Goal: Task Accomplishment & Management: Manage account settings

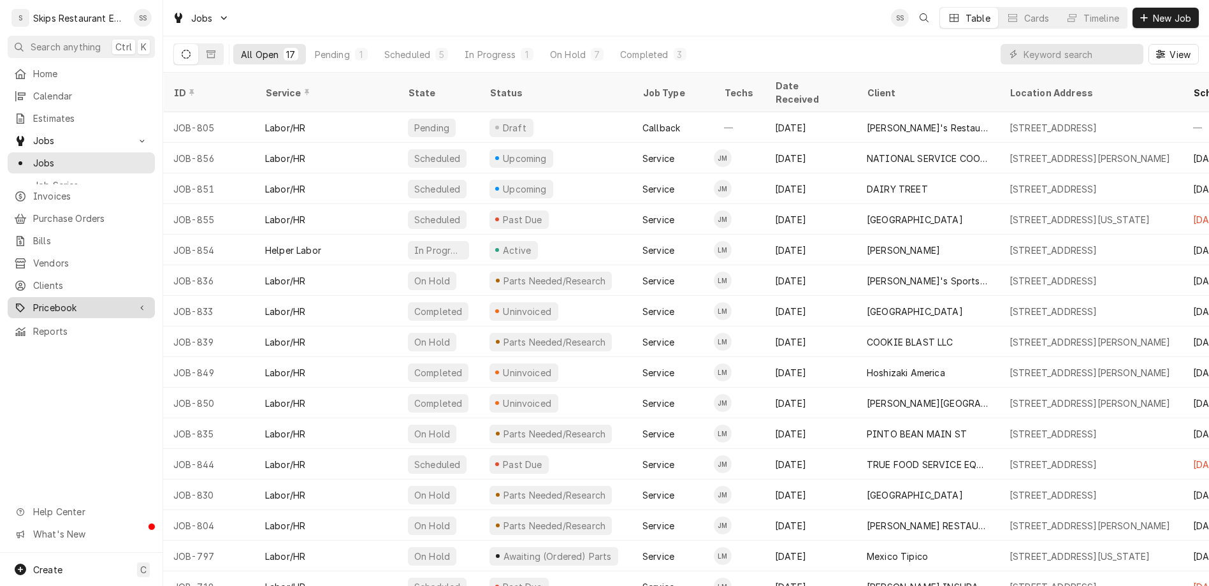
click at [43, 301] on span "Pricebook" at bounding box center [81, 307] width 96 height 13
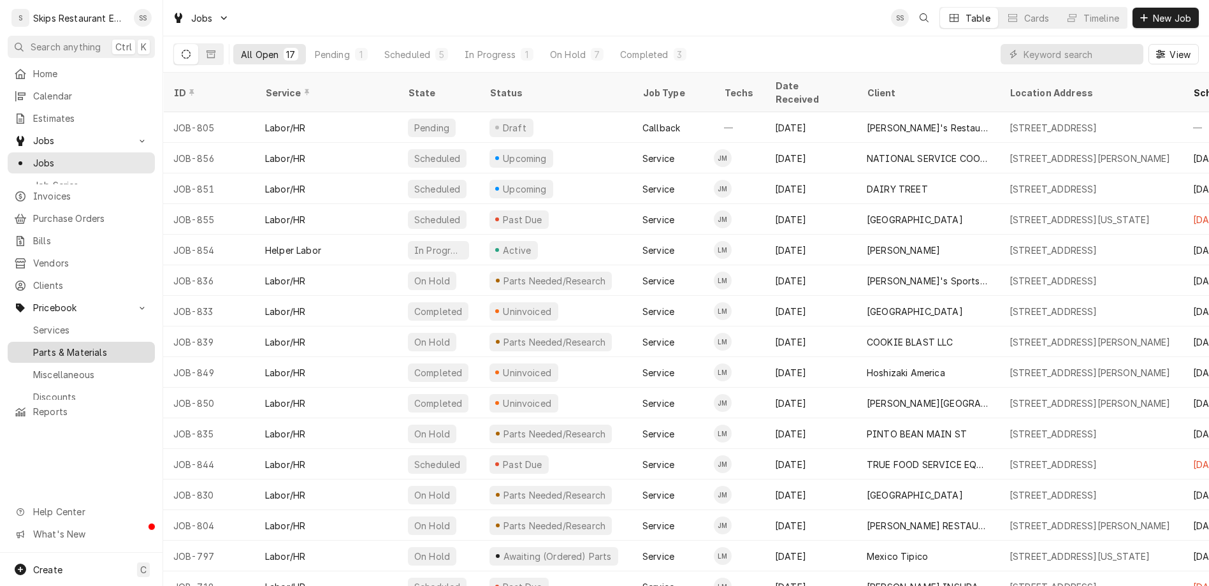
click at [35, 345] on span "Parts & Materials" at bounding box center [90, 351] width 115 height 13
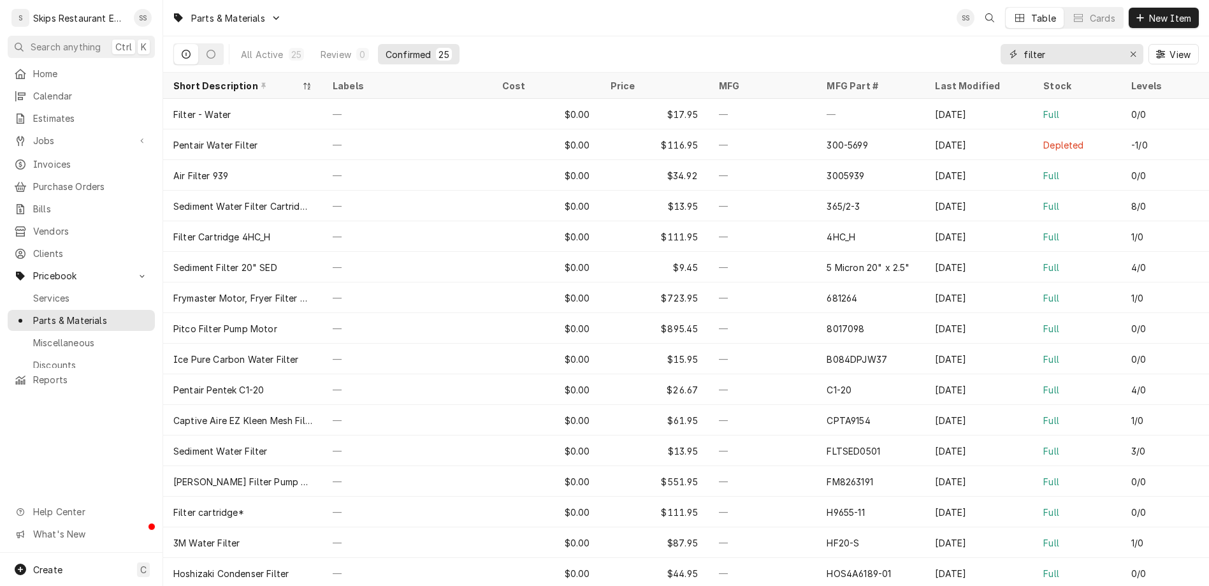
drag, startPoint x: 1129, startPoint y: 33, endPoint x: 1041, endPoint y: 36, distance: 88.0
click at [1041, 44] on input "filter" at bounding box center [1071, 54] width 96 height 20
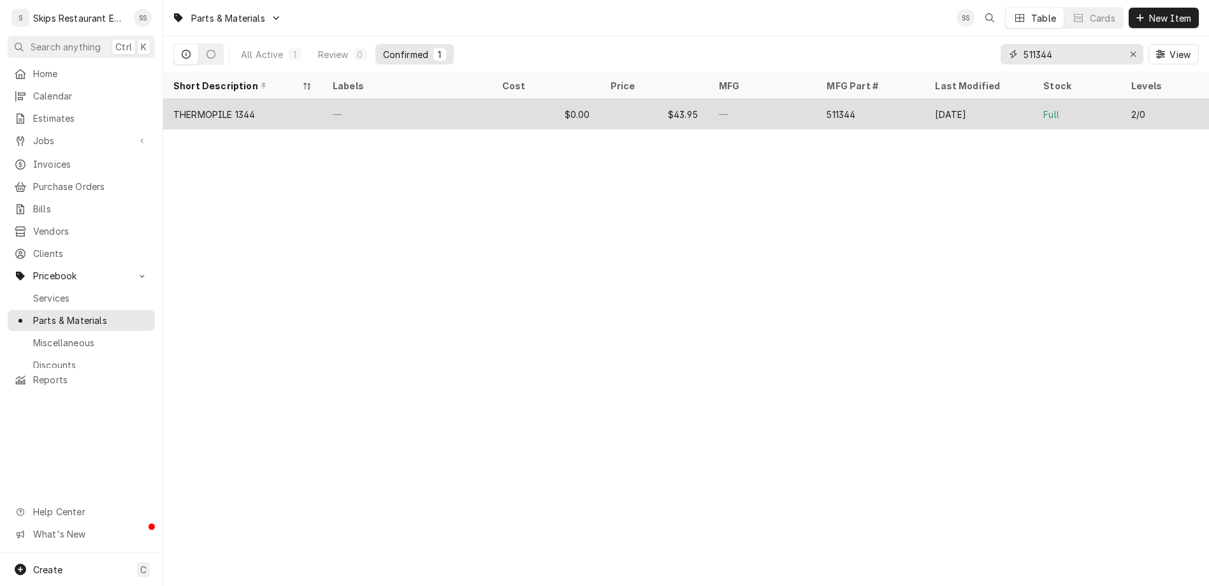
type input "511344"
click at [600, 99] on div "$43.95" at bounding box center [654, 114] width 108 height 31
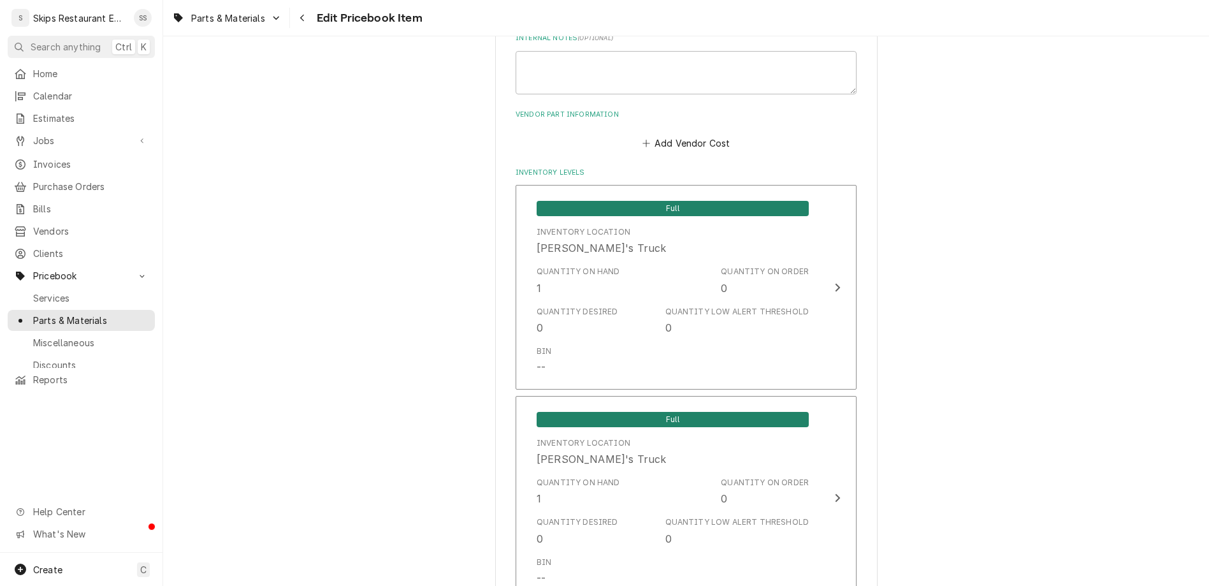
scroll to position [854, 0]
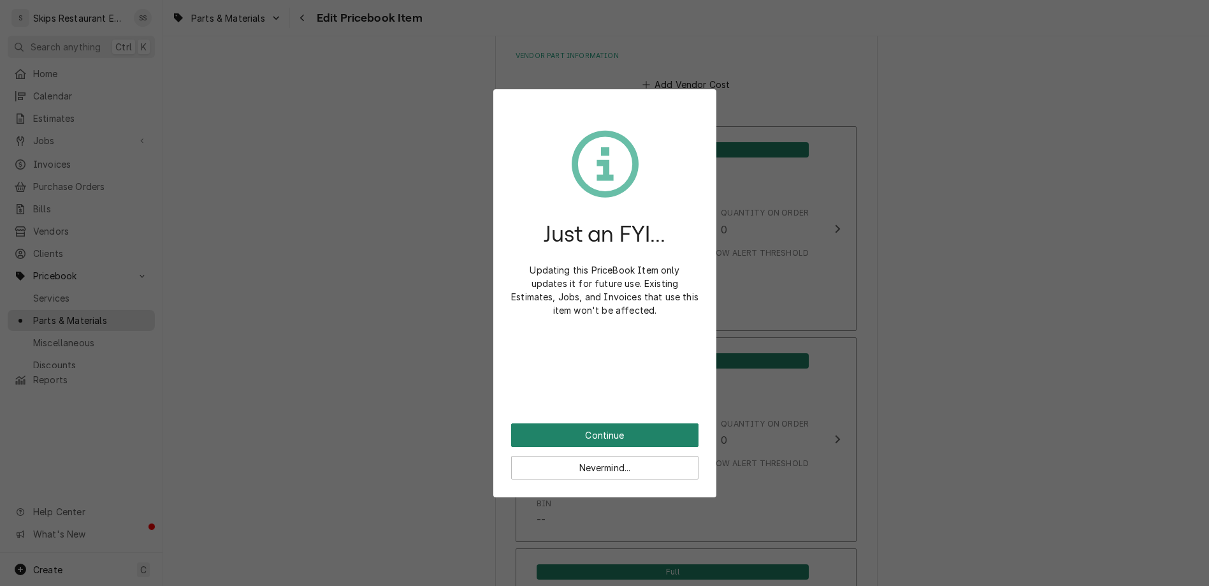
click at [560, 423] on button "Continue" at bounding box center [604, 435] width 187 height 24
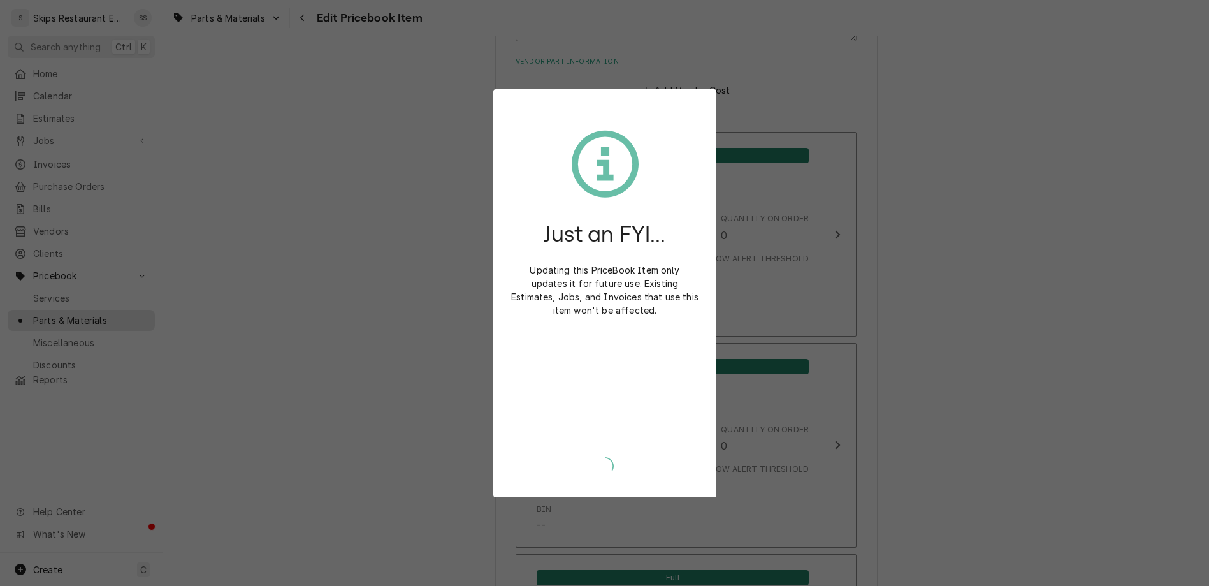
type textarea "x"
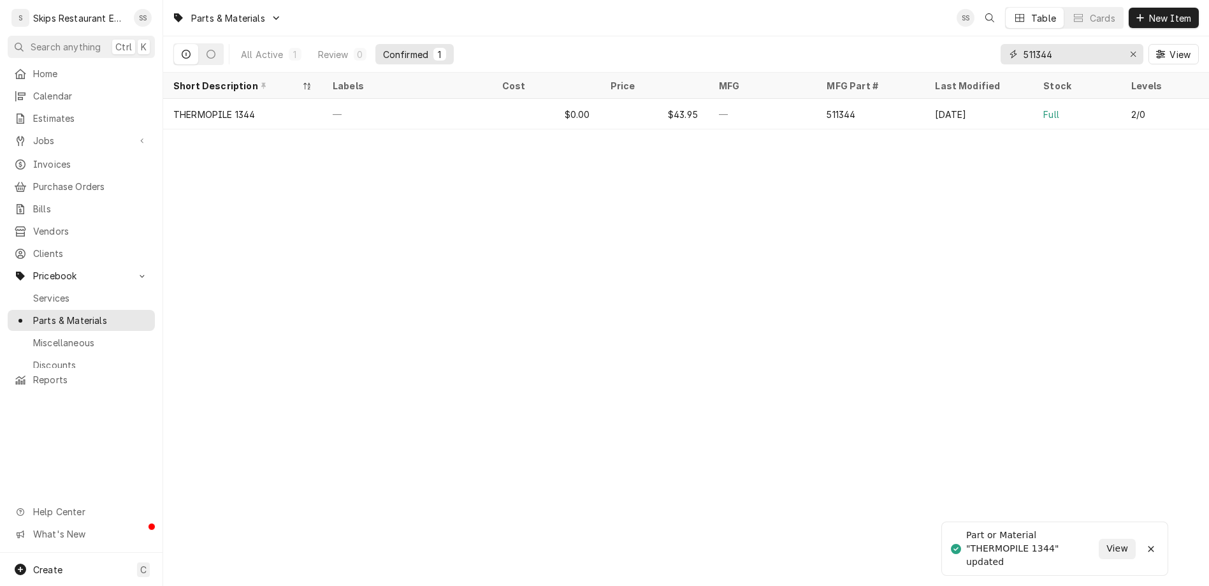
drag, startPoint x: 1099, startPoint y: 41, endPoint x: 1033, endPoint y: 40, distance: 65.6
click at [1033, 44] on input "511344" at bounding box center [1071, 54] width 96 height 20
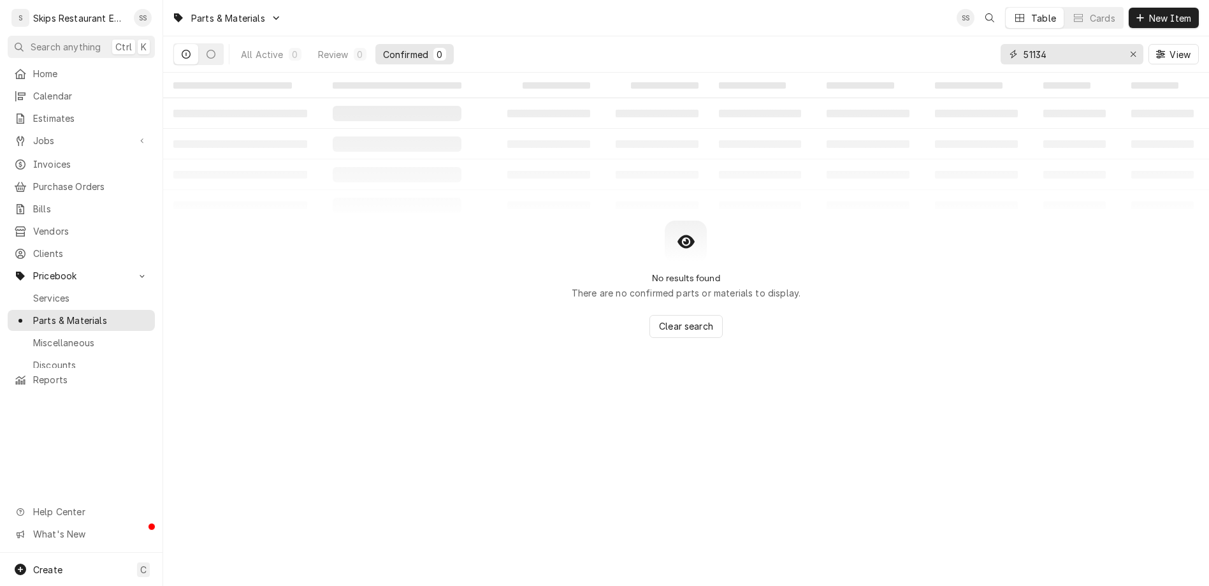
type input "511346"
drag, startPoint x: 1099, startPoint y: 38, endPoint x: 1045, endPoint y: 38, distance: 54.2
click at [1045, 44] on input "511346" at bounding box center [1071, 54] width 96 height 20
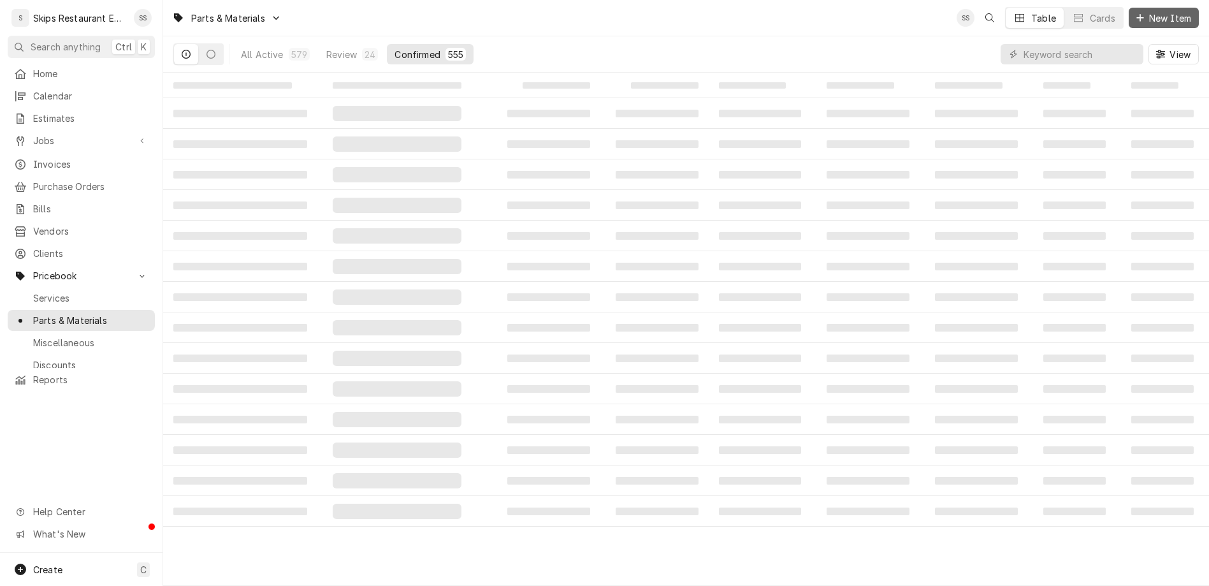
click at [1168, 14] on span "New Item" at bounding box center [1169, 17] width 47 height 13
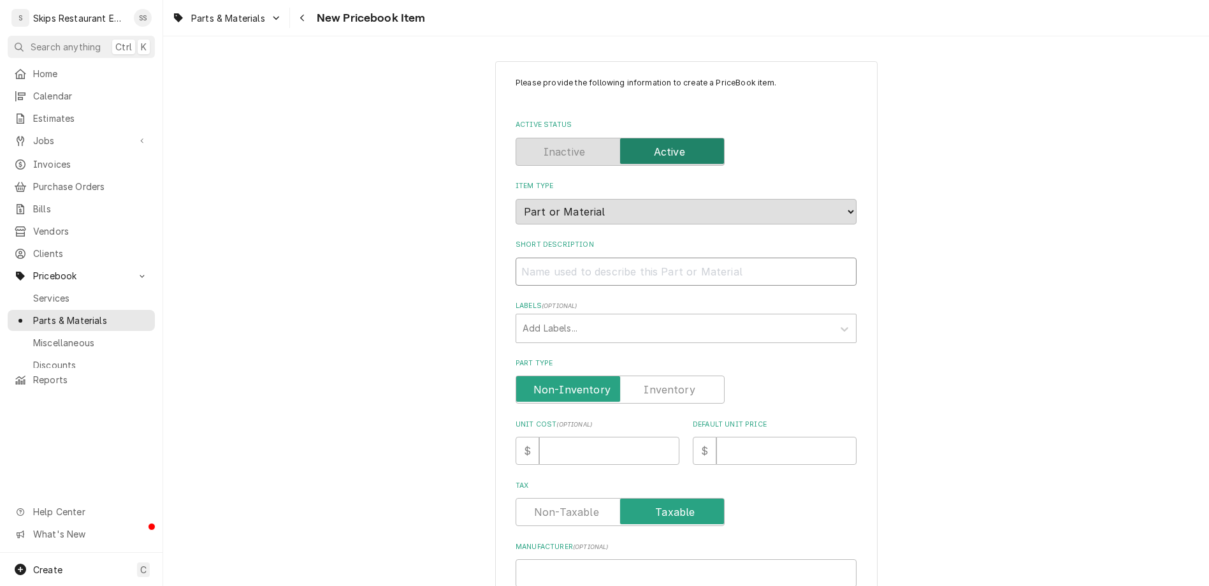
click at [589, 257] on input "Short Description" at bounding box center [686, 271] width 341 height 28
type textarea "x"
type input "A"
type textarea "x"
type input "Ar"
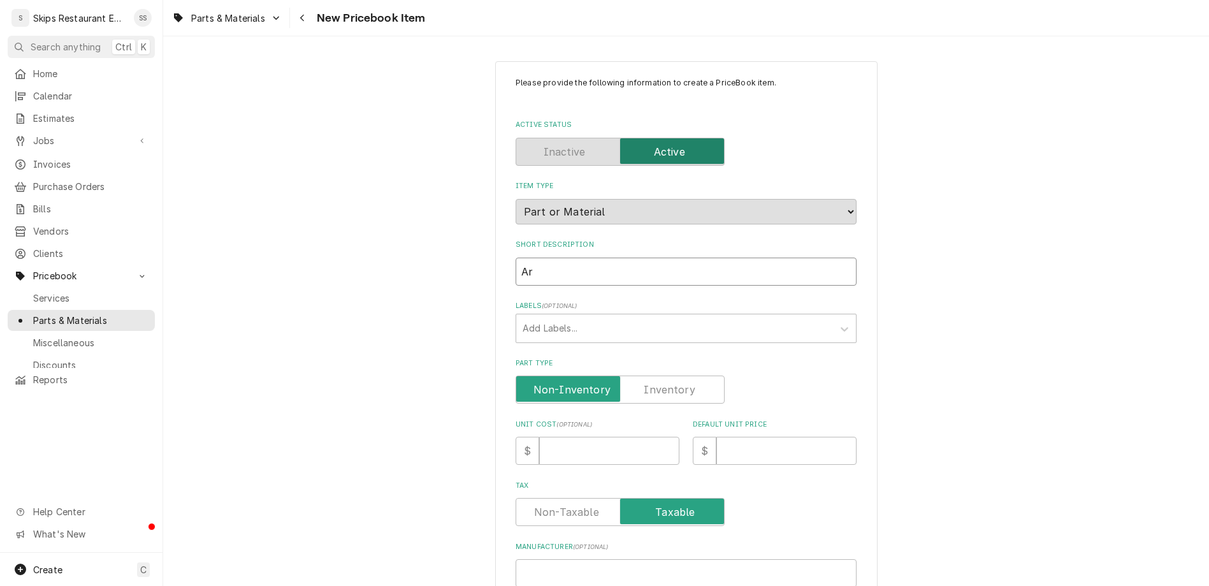
type textarea "x"
type input "Arm"
type textarea "x"
type input "Armo"
type textarea "x"
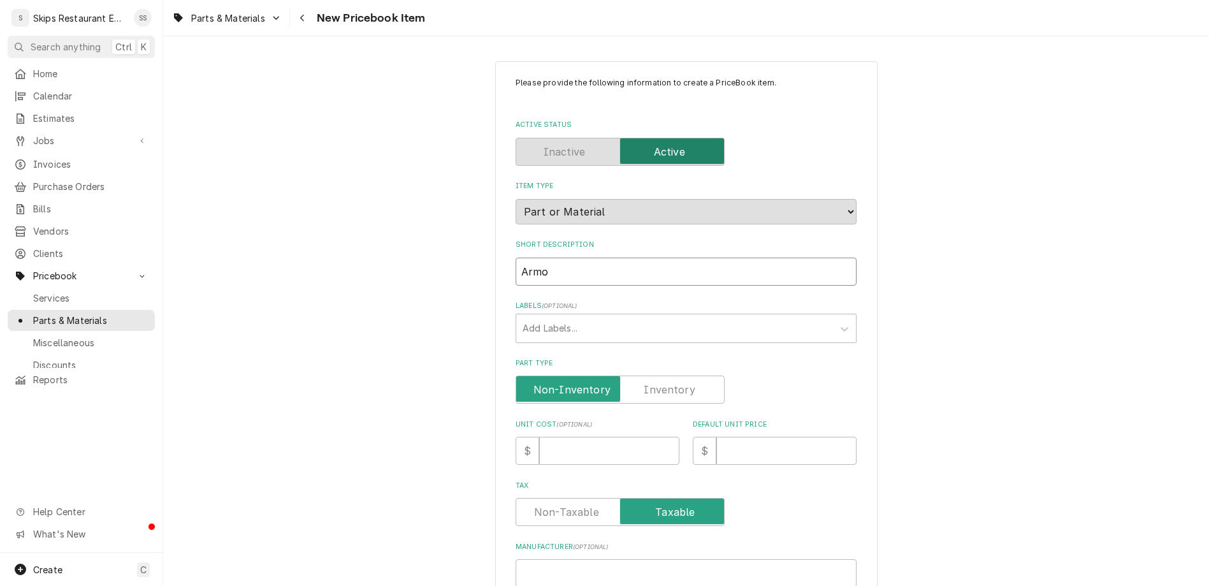
type input "Armor"
type textarea "x"
type input "Armore"
type textarea "x"
type input "Armored"
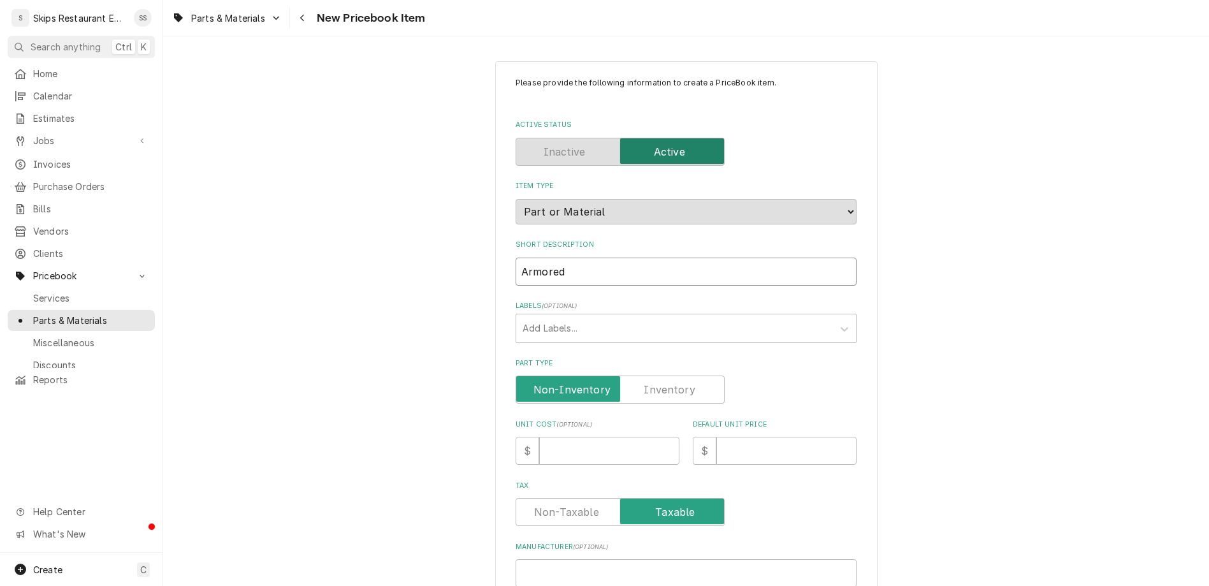
type textarea "x"
type input "Armored"
type textarea "x"
type input "Armored T"
type textarea "x"
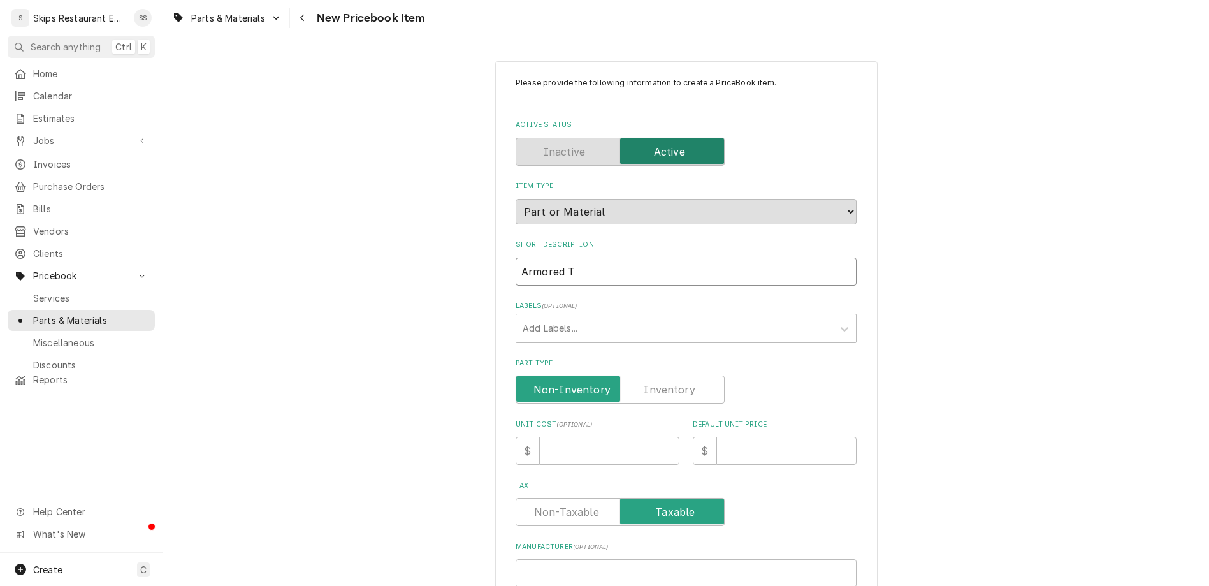
type input "Armored Th"
type textarea "x"
type input "Armored The"
type textarea "x"
type input "Armored Ther"
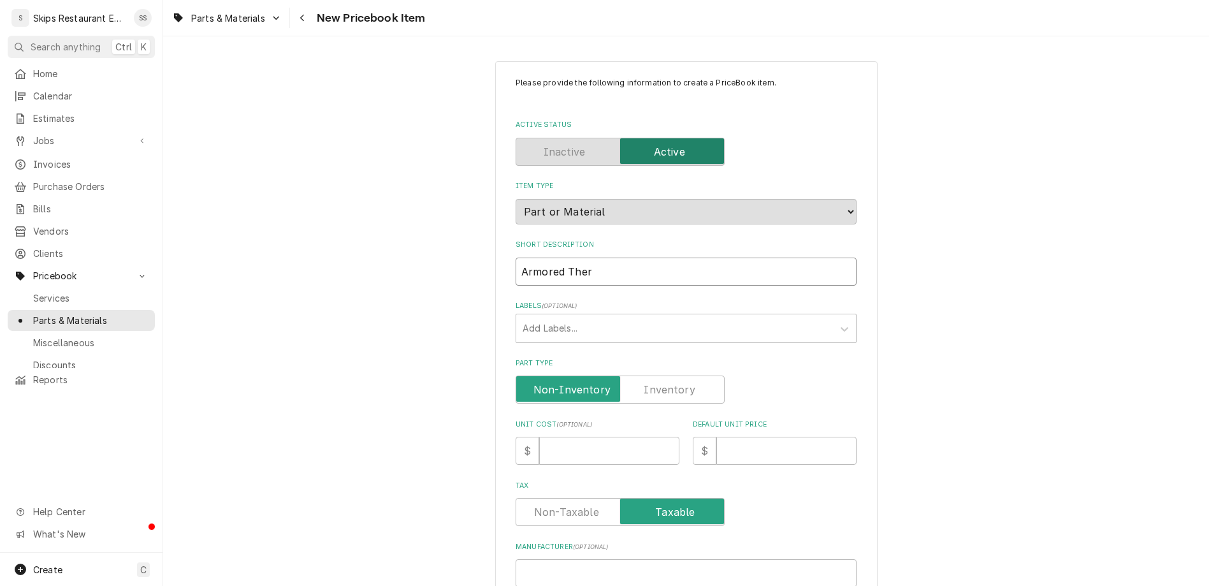
type textarea "x"
type input "Armored Therm"
type textarea "x"
type input "Armored Thermo"
type textarea "x"
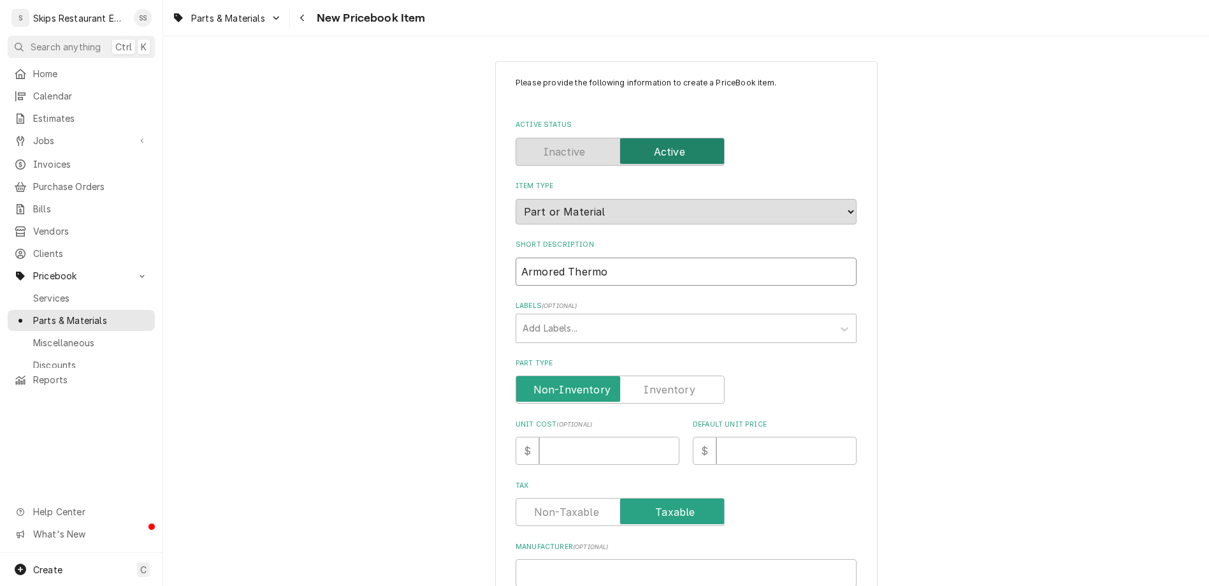
type input "Armored Thermop"
type textarea "x"
type input "Armored Thermopi"
type textarea "x"
type input "Armored Thermopil"
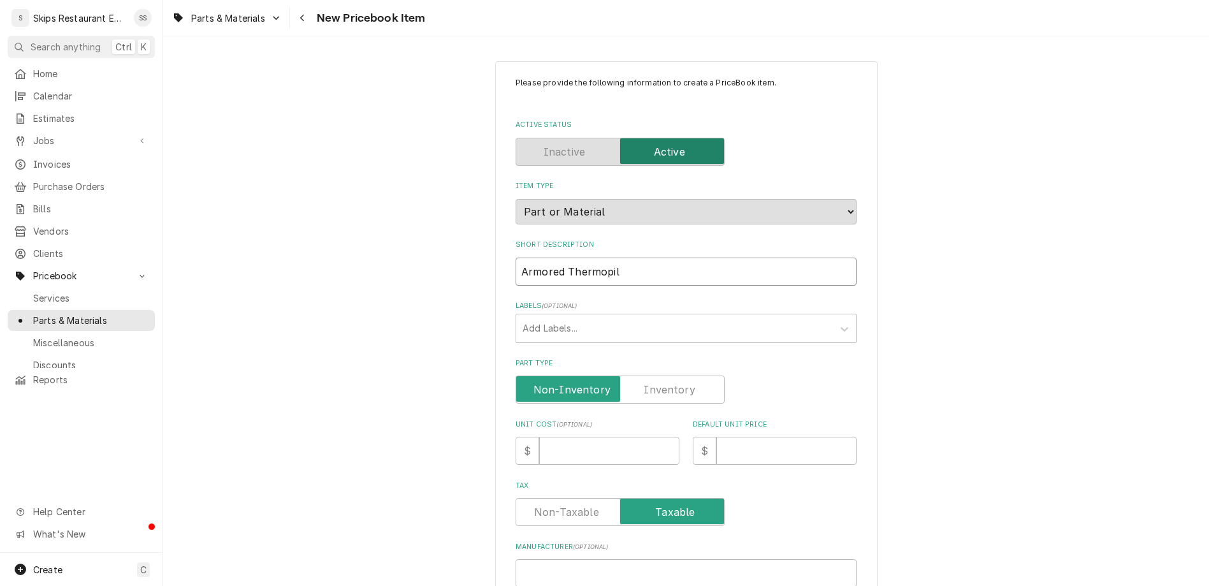
type textarea "x"
type input "Armored Thermopile"
click at [636, 375] on label "Part Type" at bounding box center [620, 389] width 209 height 28
click at [636, 375] on input "Part Type" at bounding box center [620, 389] width 198 height 28
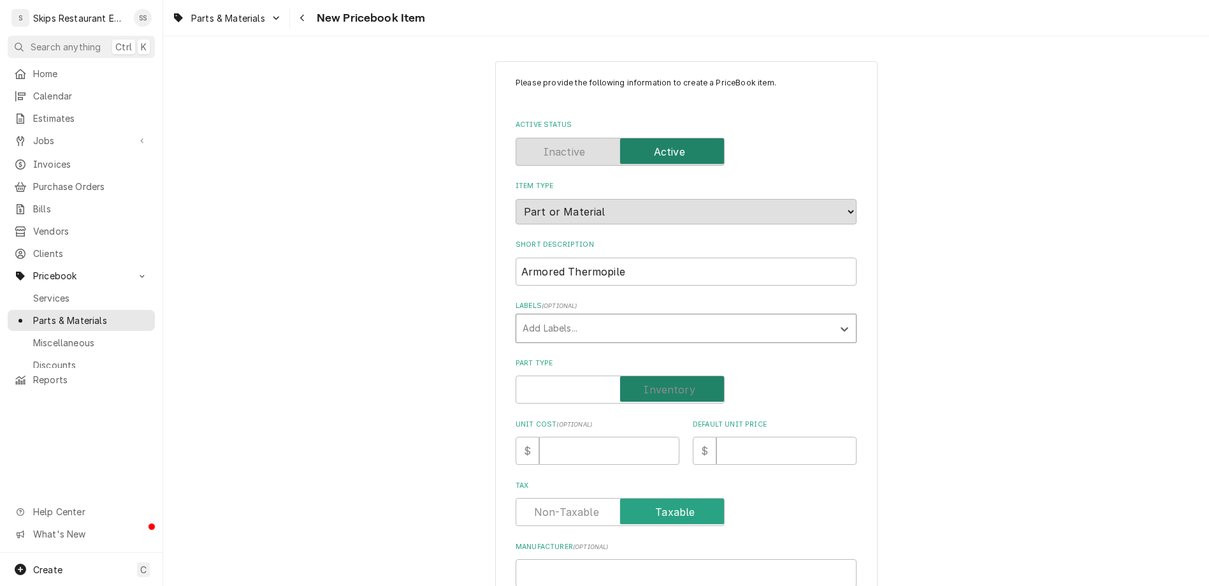
checkbox input "true"
click at [716, 437] on input "Default Unit Price" at bounding box center [786, 451] width 140 height 28
type textarea "x"
type input "4"
type textarea "x"
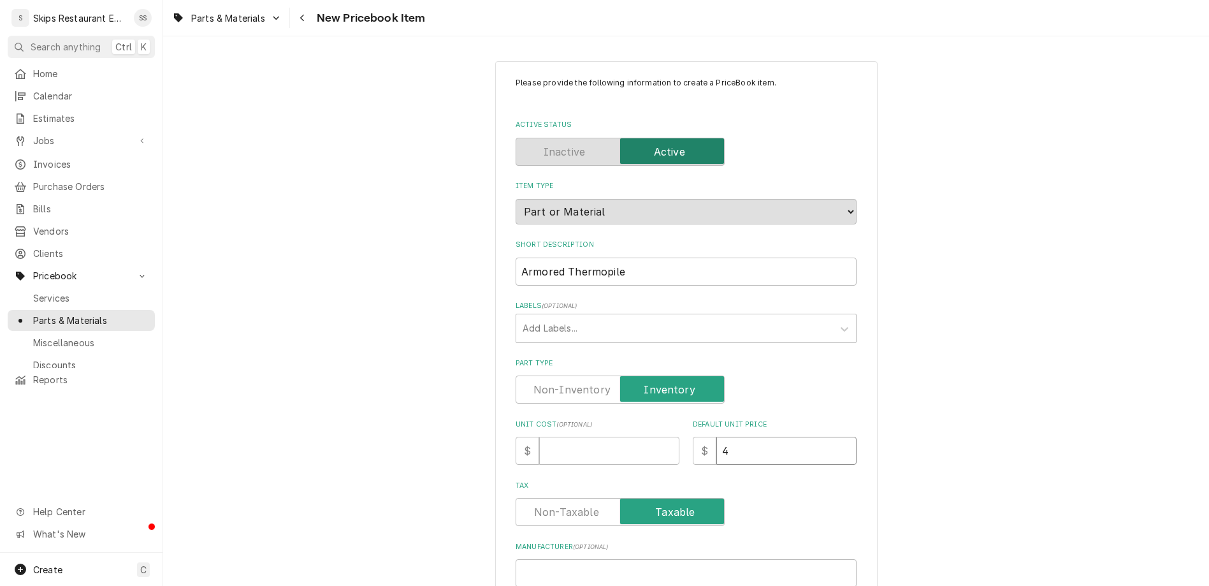
type input "46"
type textarea "x"
type input "463"
type textarea "x"
type input "46"
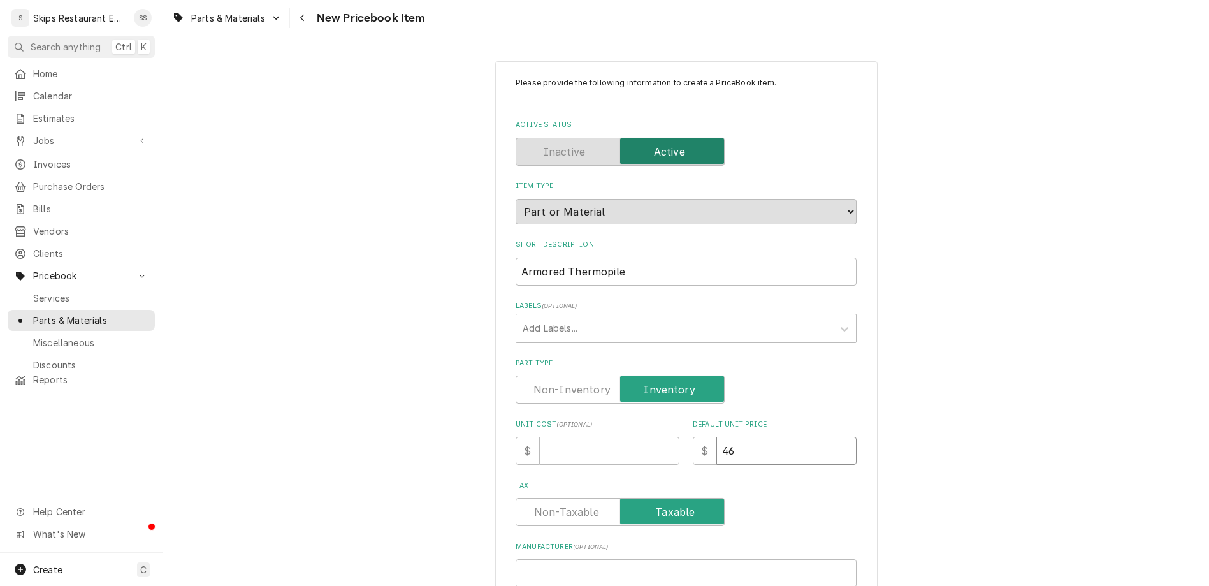
type textarea "x"
type input "46.9"
type textarea "x"
type input "46.95"
click at [651, 559] on input "Manufacturer ( optional )" at bounding box center [686, 573] width 341 height 28
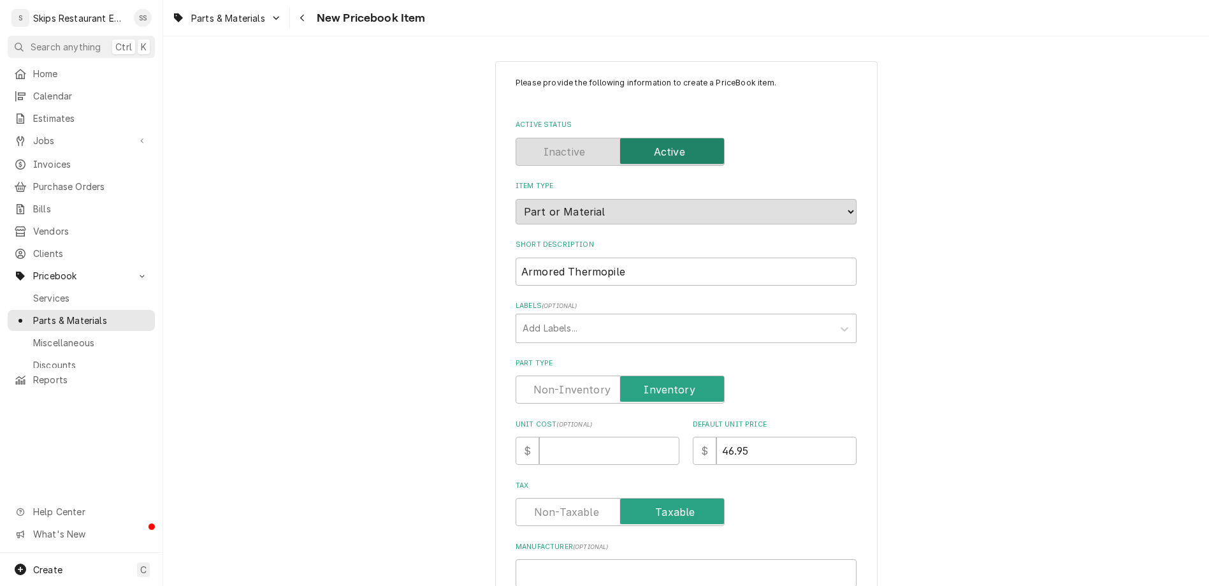
paste input "511346"
type textarea "x"
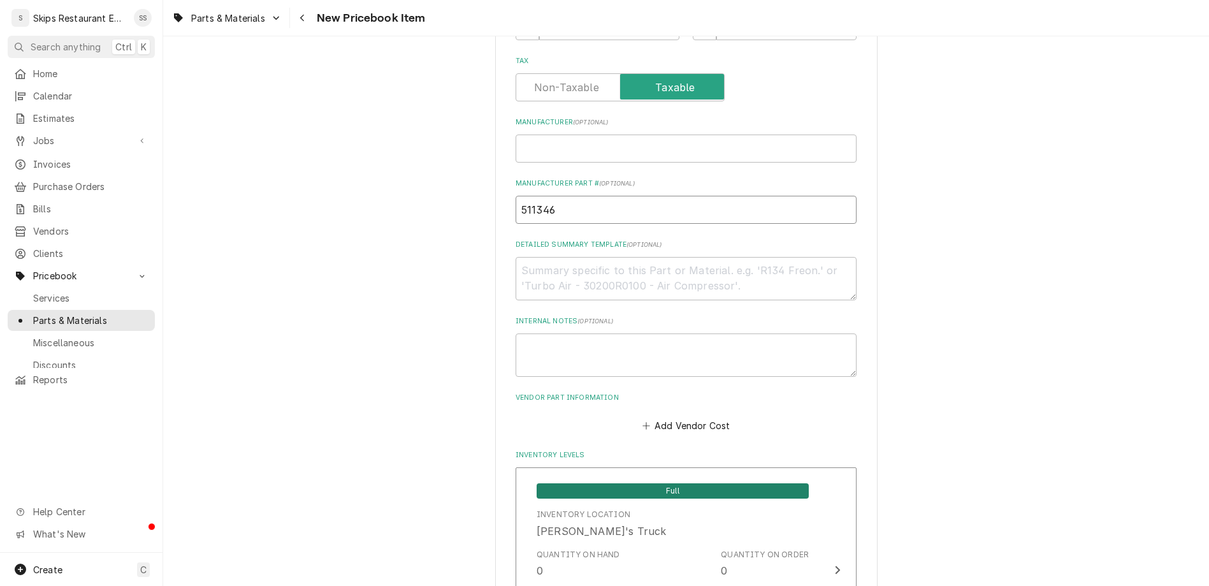
scroll to position [447, 0]
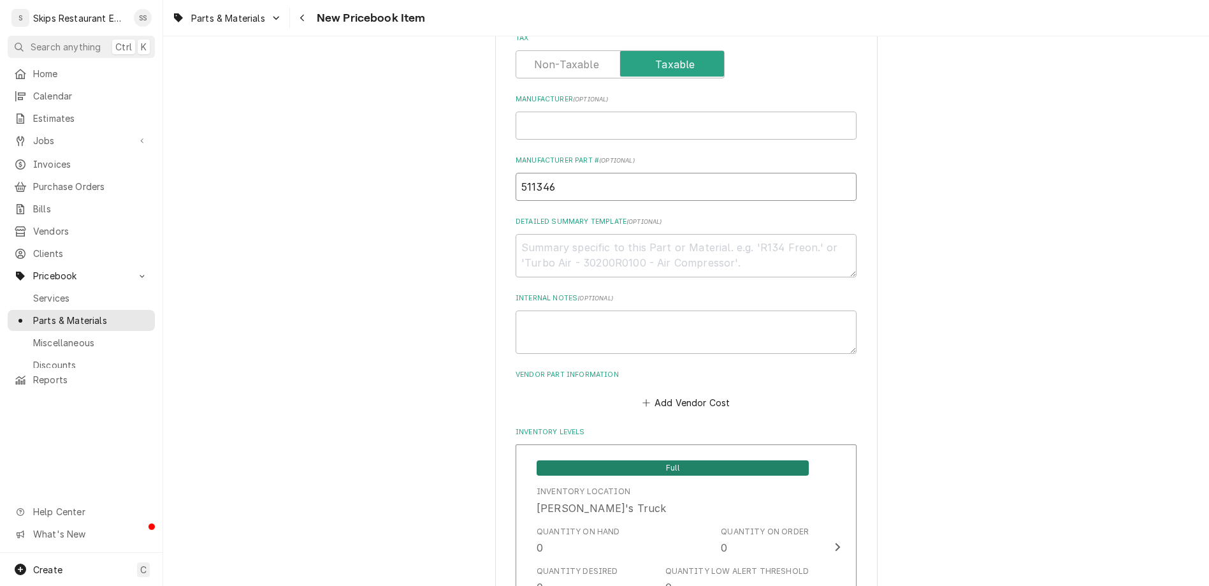
type input "511346"
drag, startPoint x: 588, startPoint y: 464, endPoint x: 567, endPoint y: 473, distance: 22.8
type input "1"
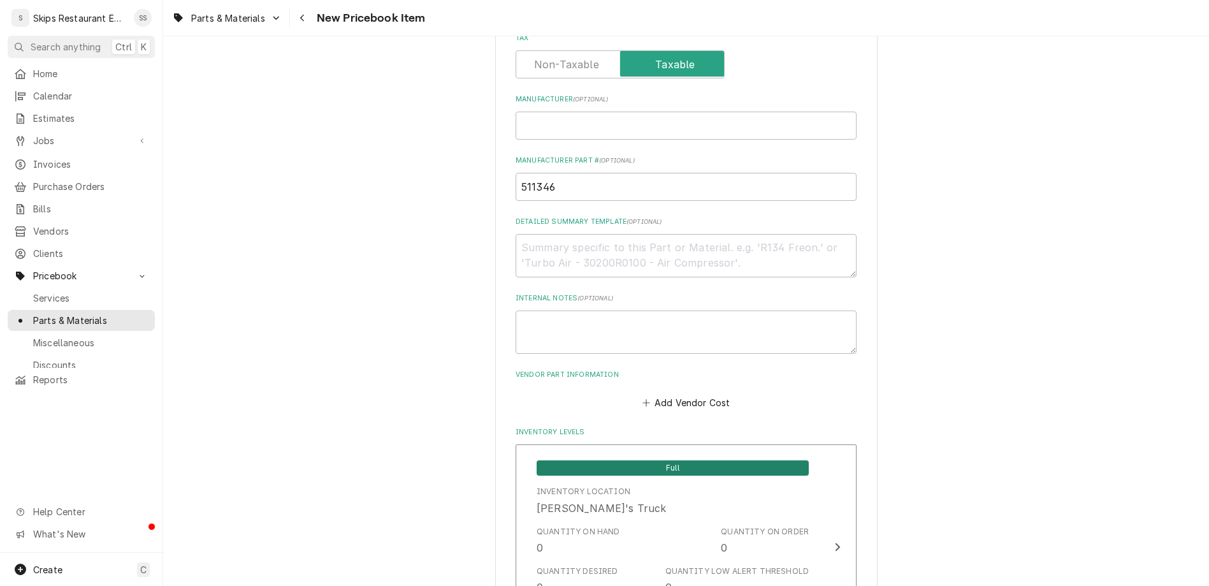
scroll to position [646, 0]
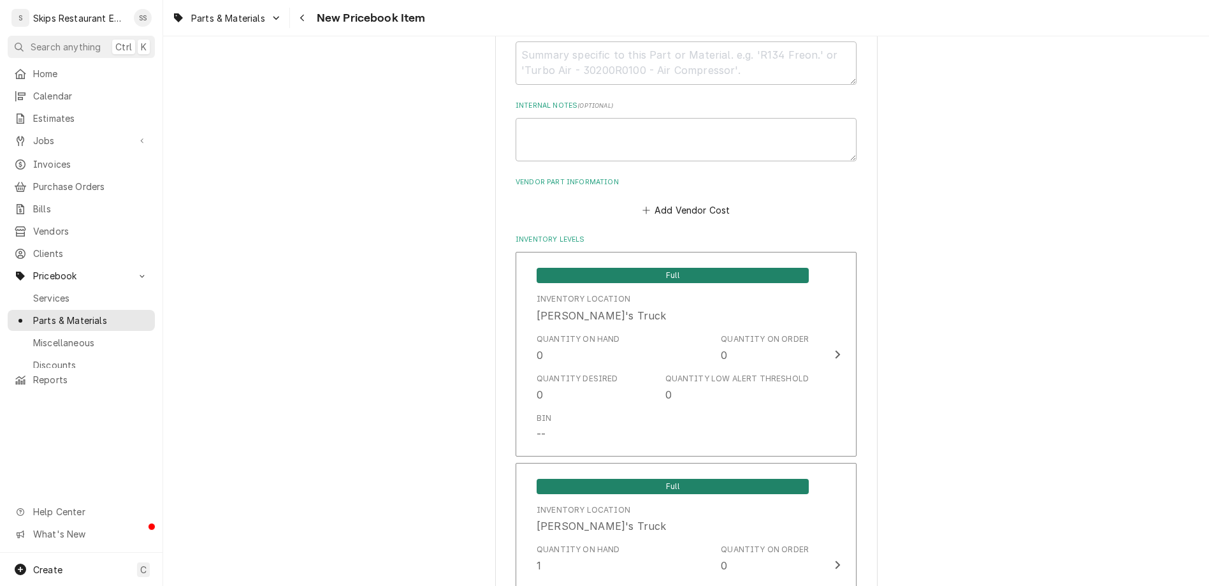
type textarea "x"
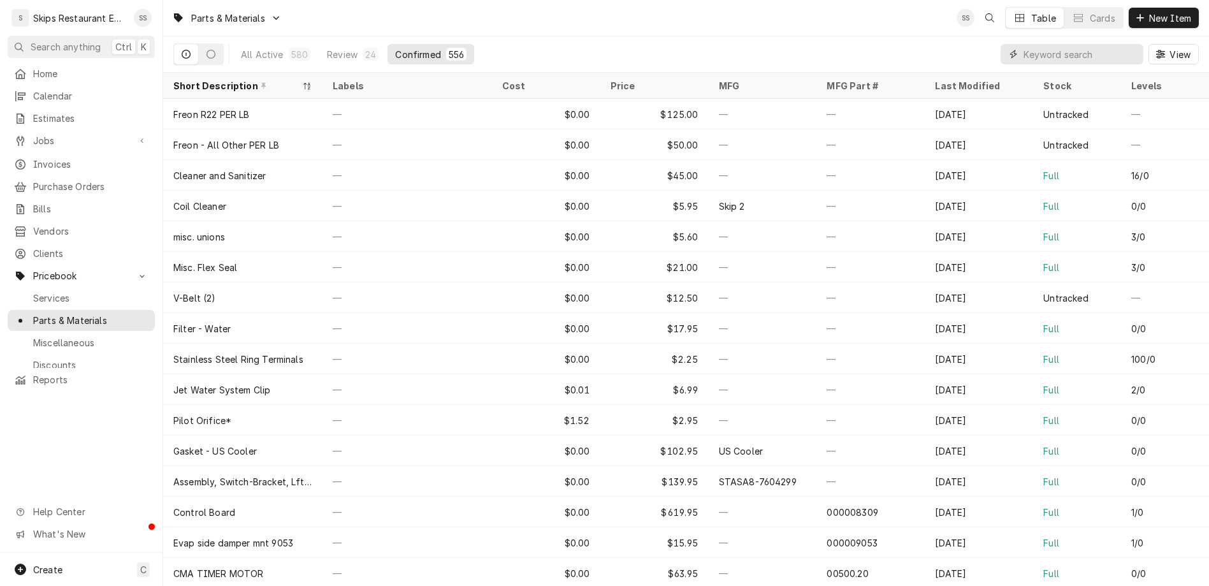
click at [1087, 44] on input "Dynamic Content Wrapper" at bounding box center [1079, 54] width 113 height 20
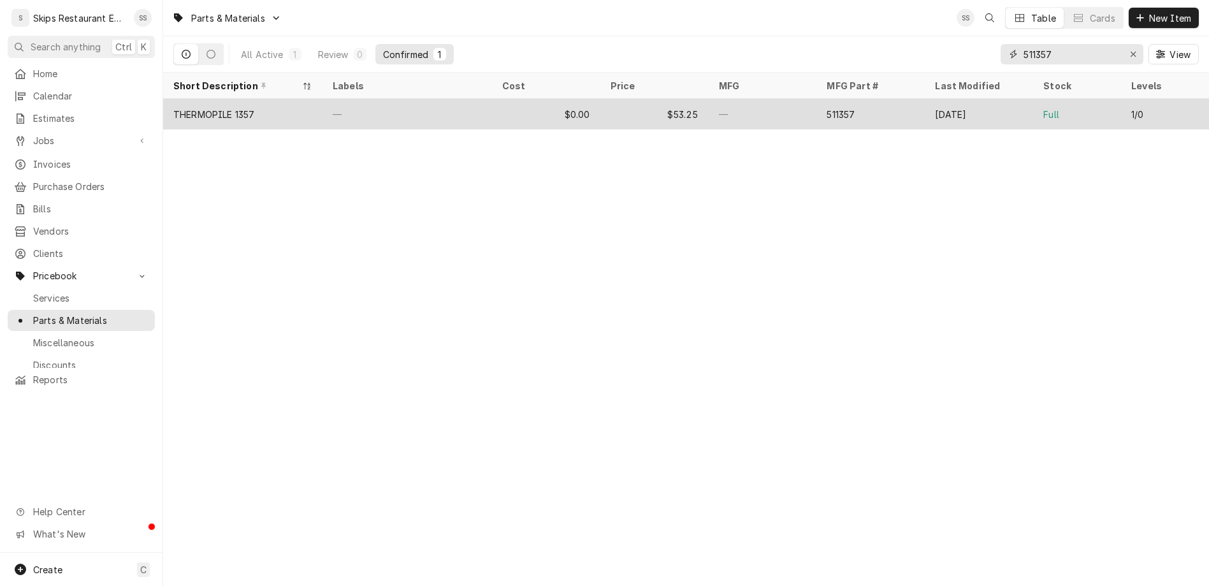
type input "511357"
click at [183, 108] on div "THERMOPILE 1357" at bounding box center [213, 114] width 81 height 13
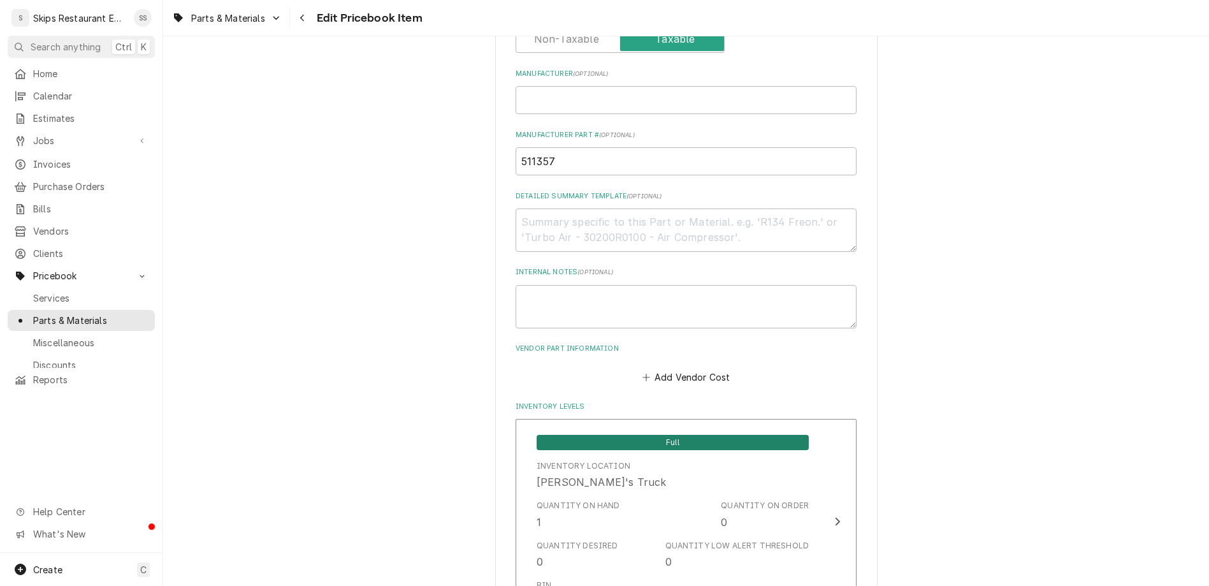
scroll to position [597, 0]
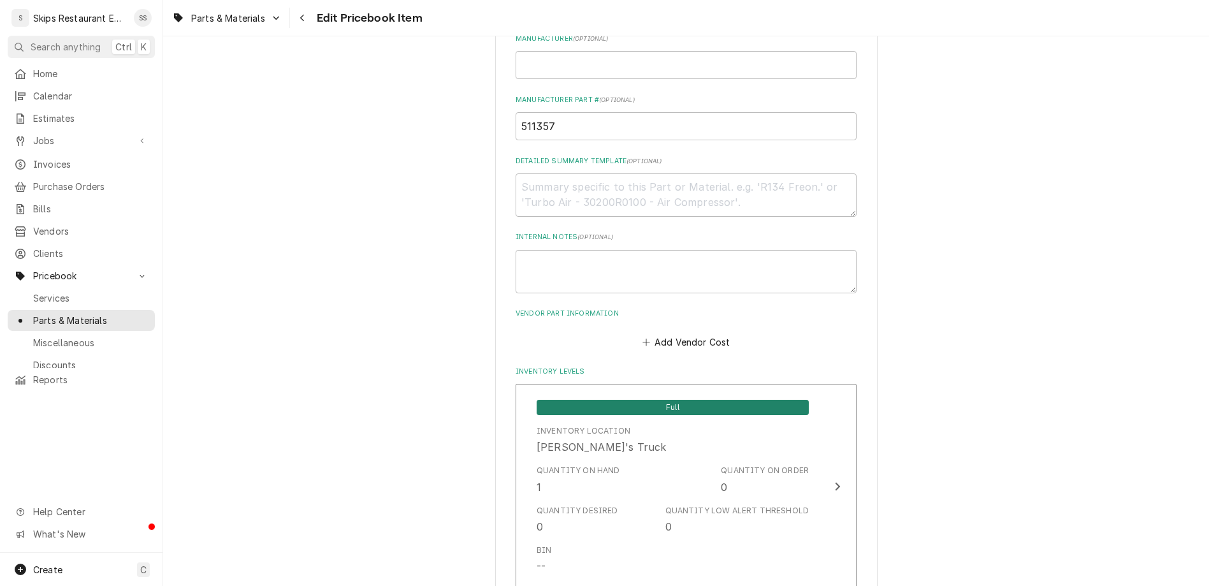
drag, startPoint x: 584, startPoint y: 387, endPoint x: 562, endPoint y: 391, distance: 22.6
type input "1"
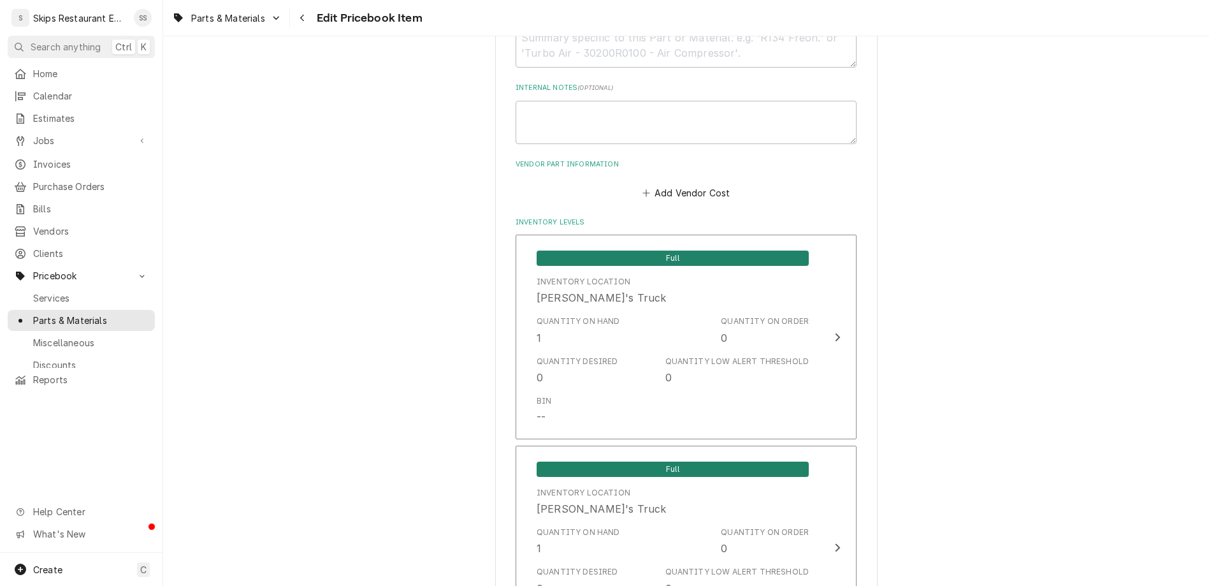
scroll to position [854, 0]
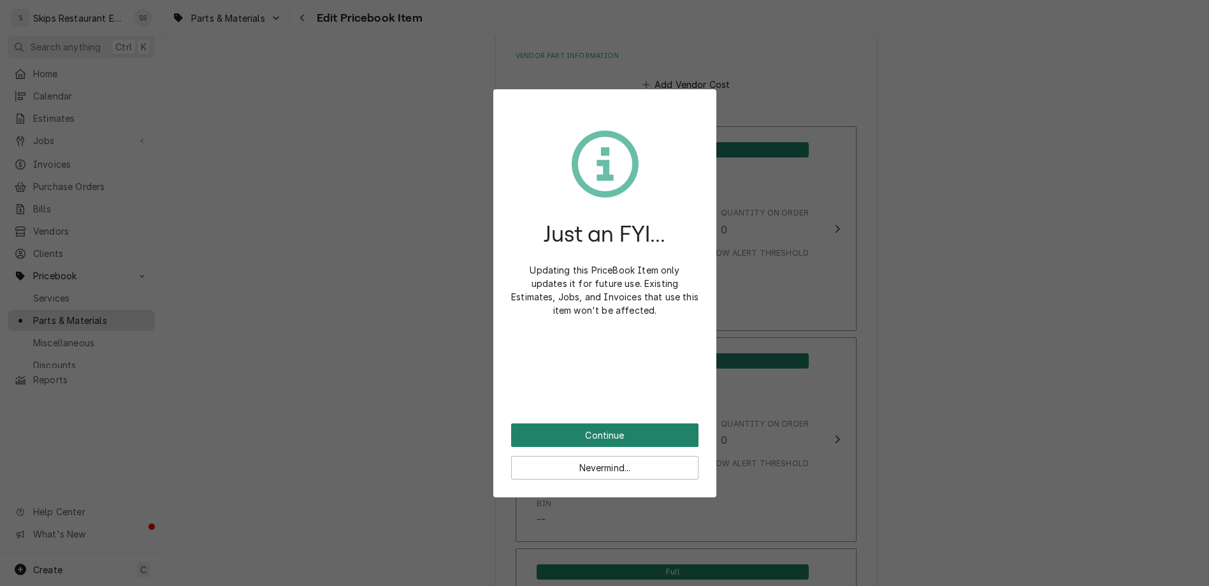
click at [607, 423] on button "Continue" at bounding box center [604, 435] width 187 height 24
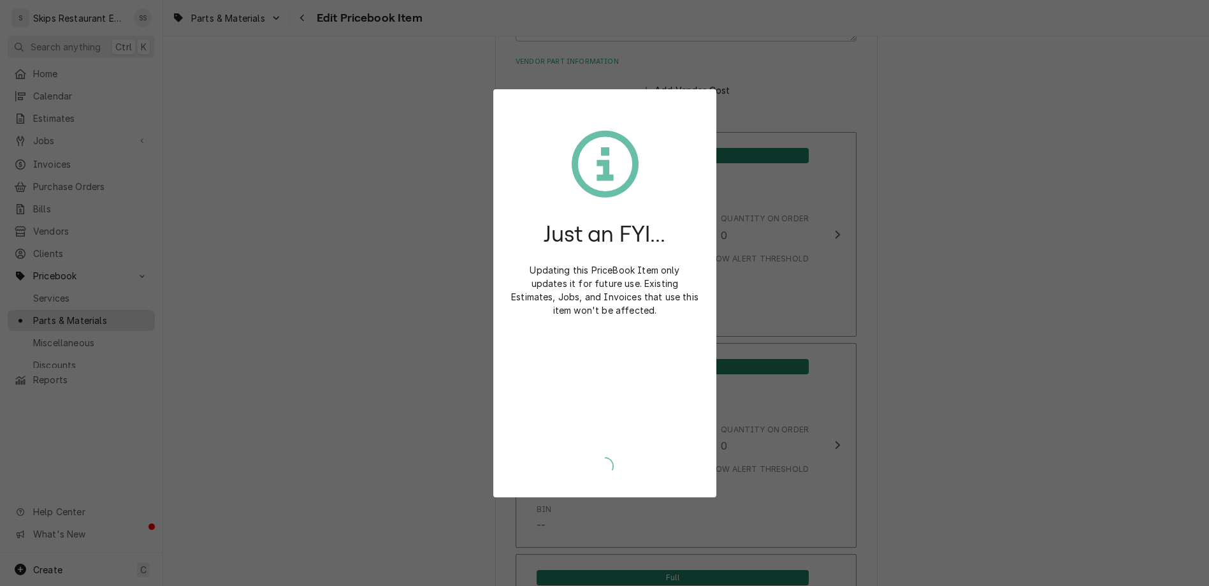
type textarea "x"
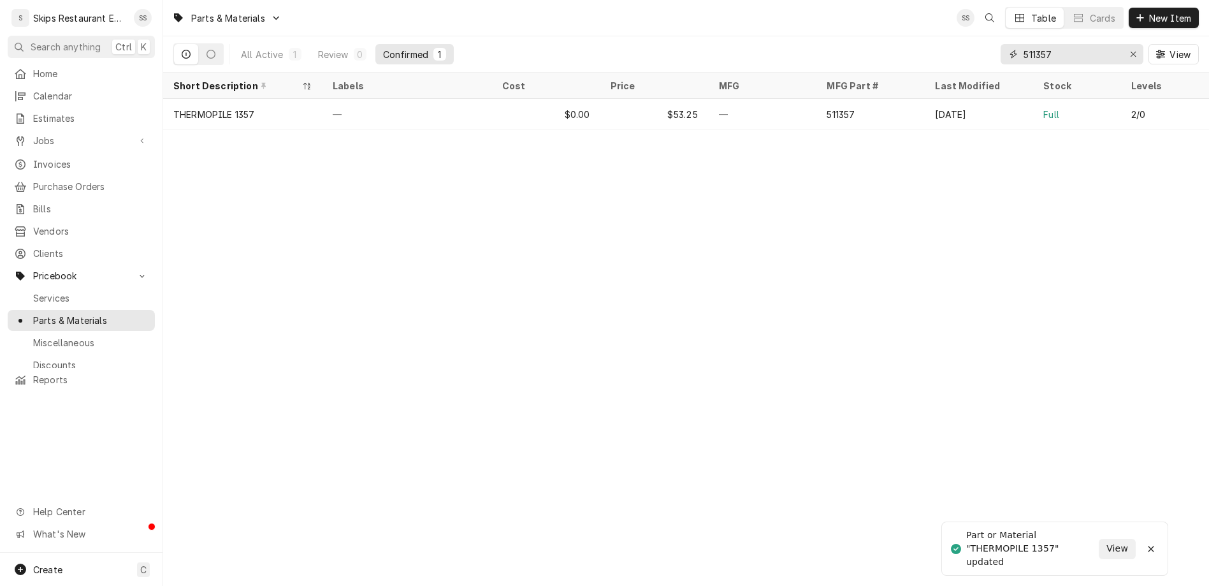
drag, startPoint x: 1101, startPoint y: 41, endPoint x: 1025, endPoint y: 48, distance: 76.8
click at [1025, 48] on input "511357" at bounding box center [1071, 54] width 96 height 20
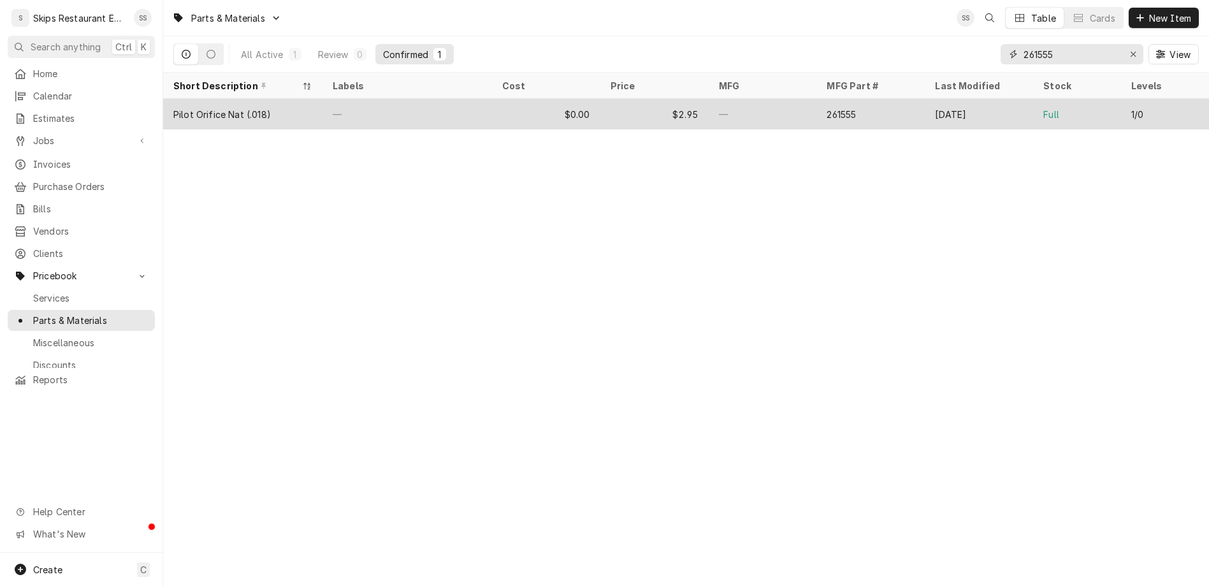
type input "261555"
click at [540, 99] on div "$0.00" at bounding box center [546, 114] width 108 height 31
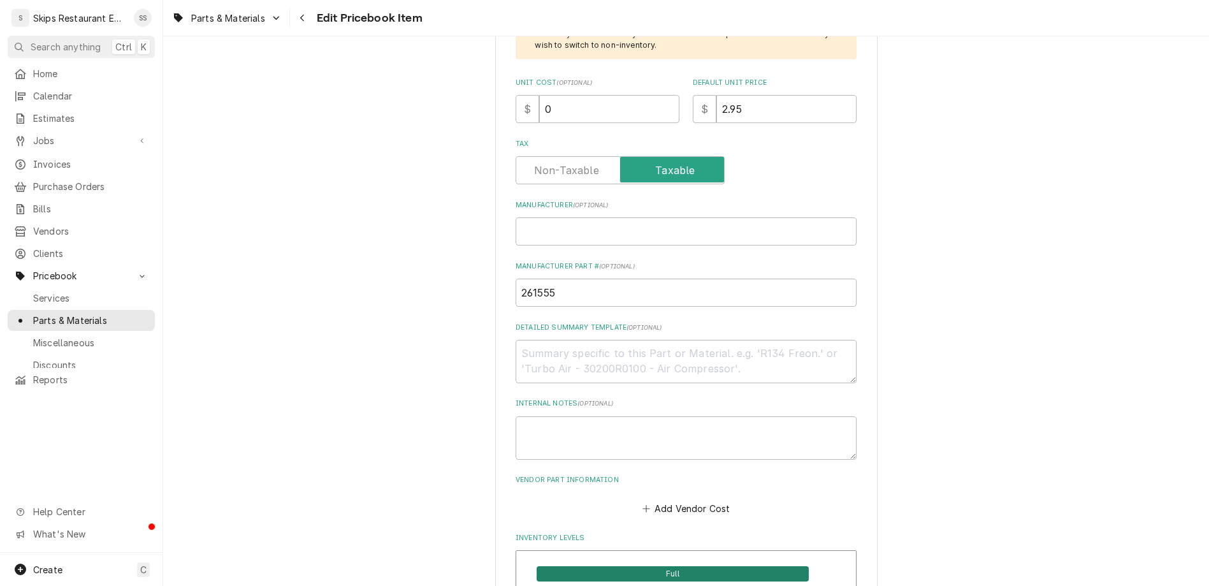
scroll to position [497, 0]
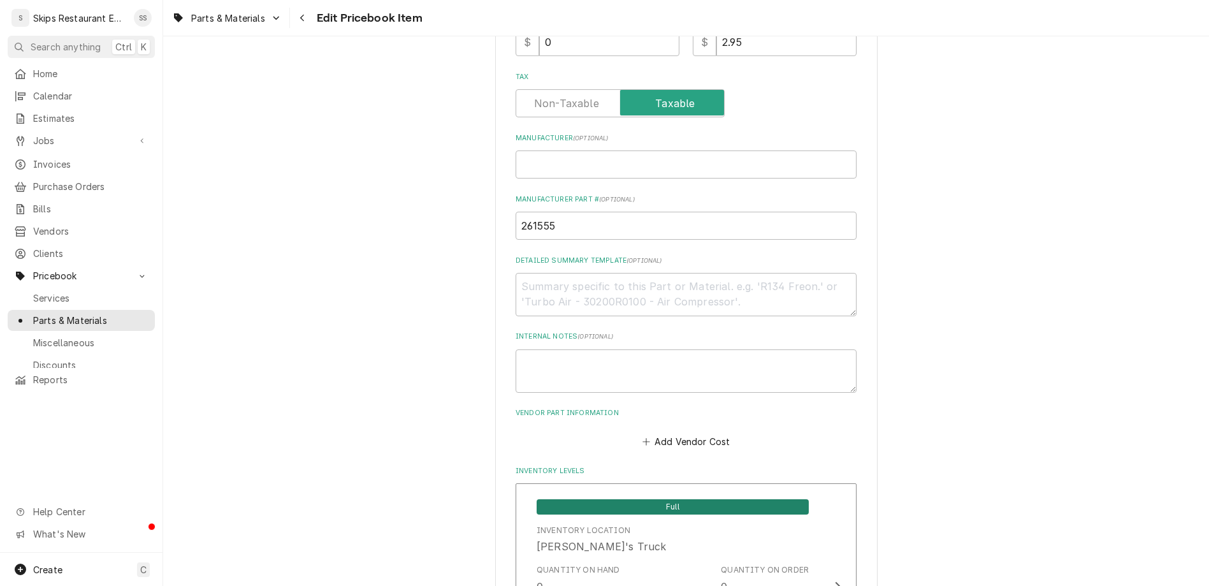
drag, startPoint x: 584, startPoint y: 489, endPoint x: 551, endPoint y: 491, distance: 33.8
type input "2"
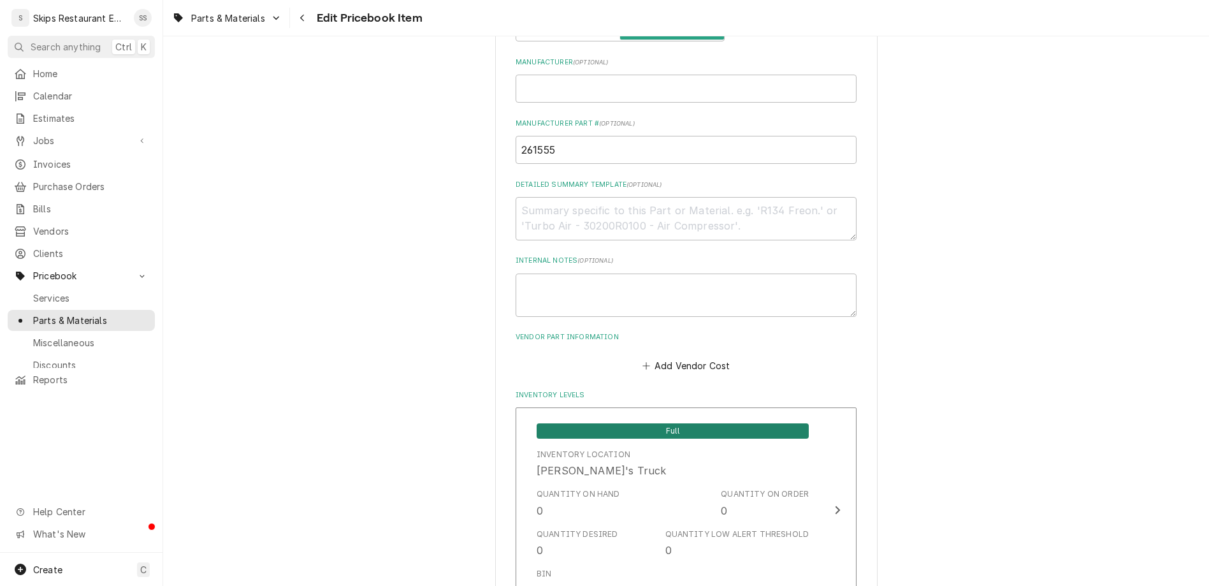
scroll to position [696, 0]
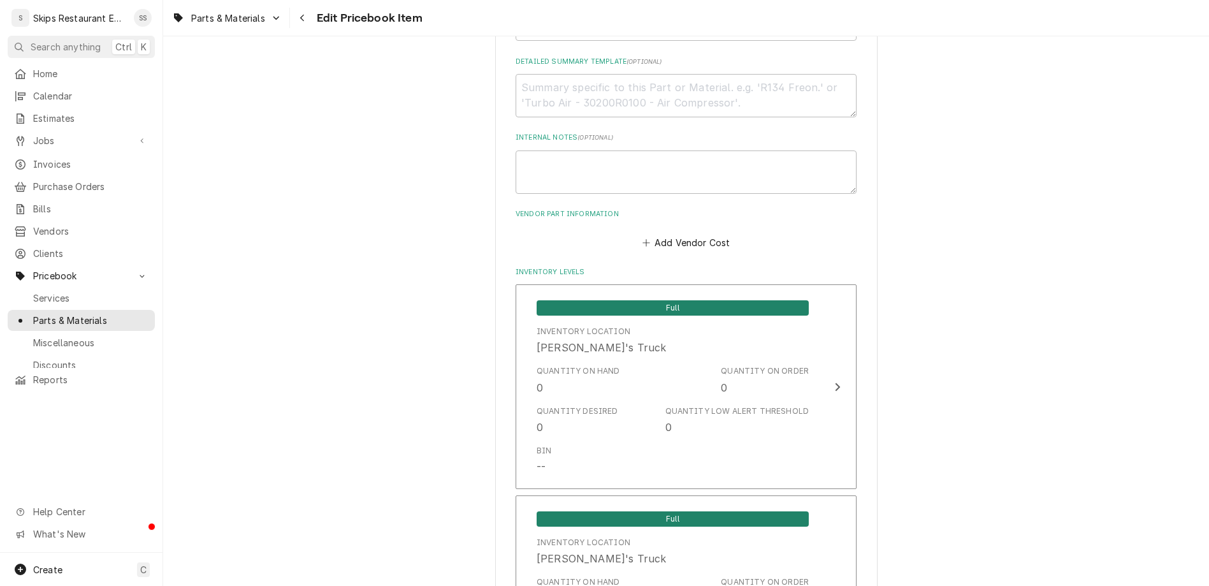
scroll to position [854, 0]
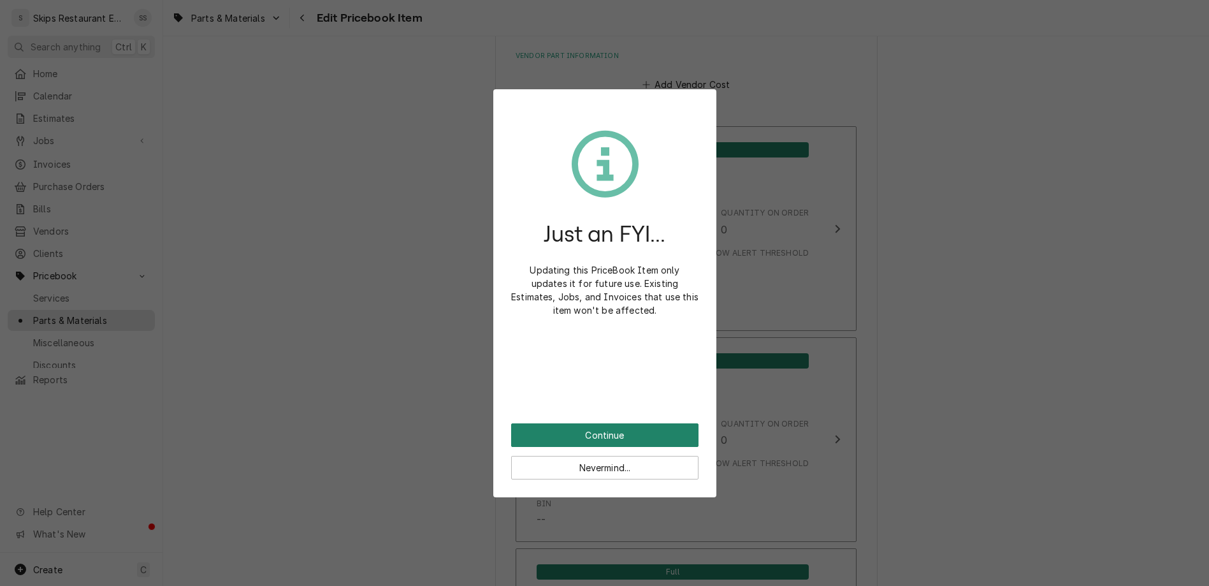
click at [598, 423] on button "Continue" at bounding box center [604, 435] width 187 height 24
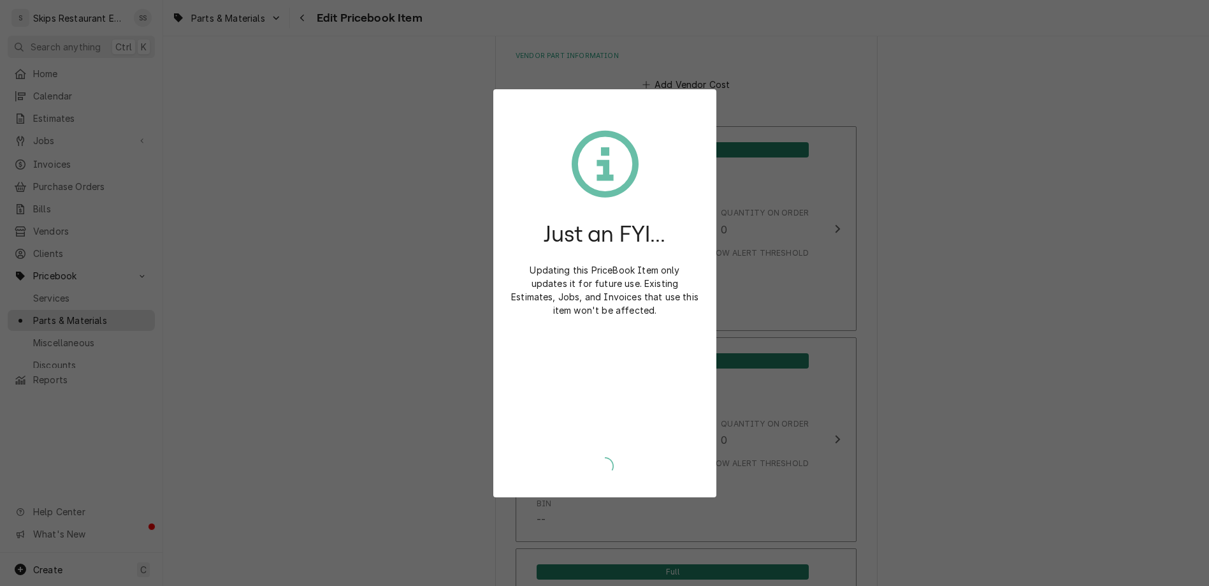
scroll to position [848, 0]
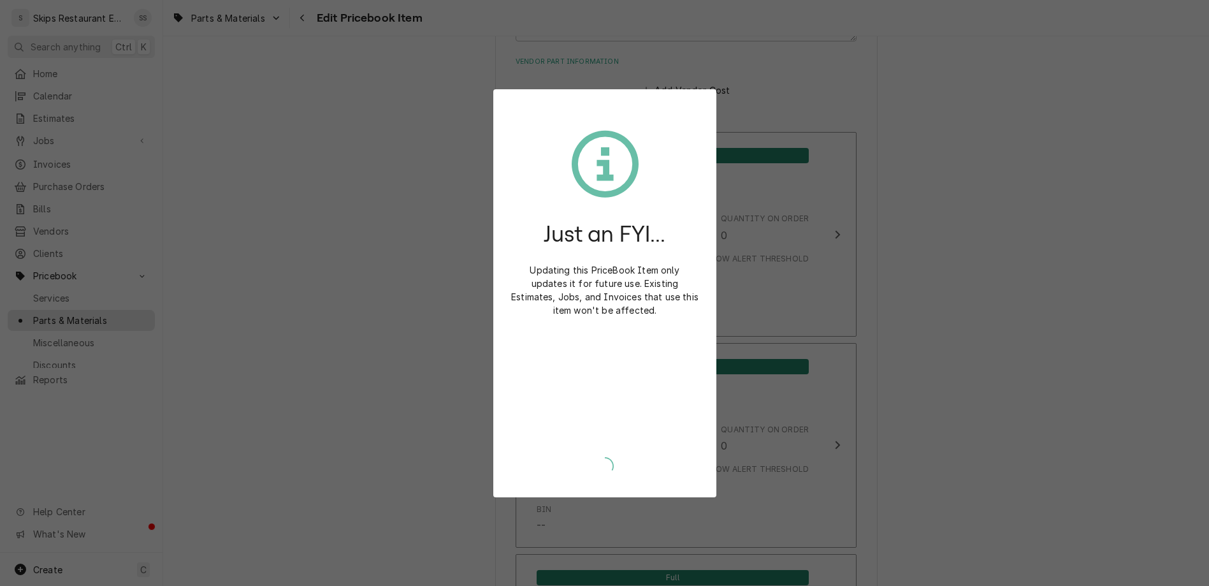
type textarea "x"
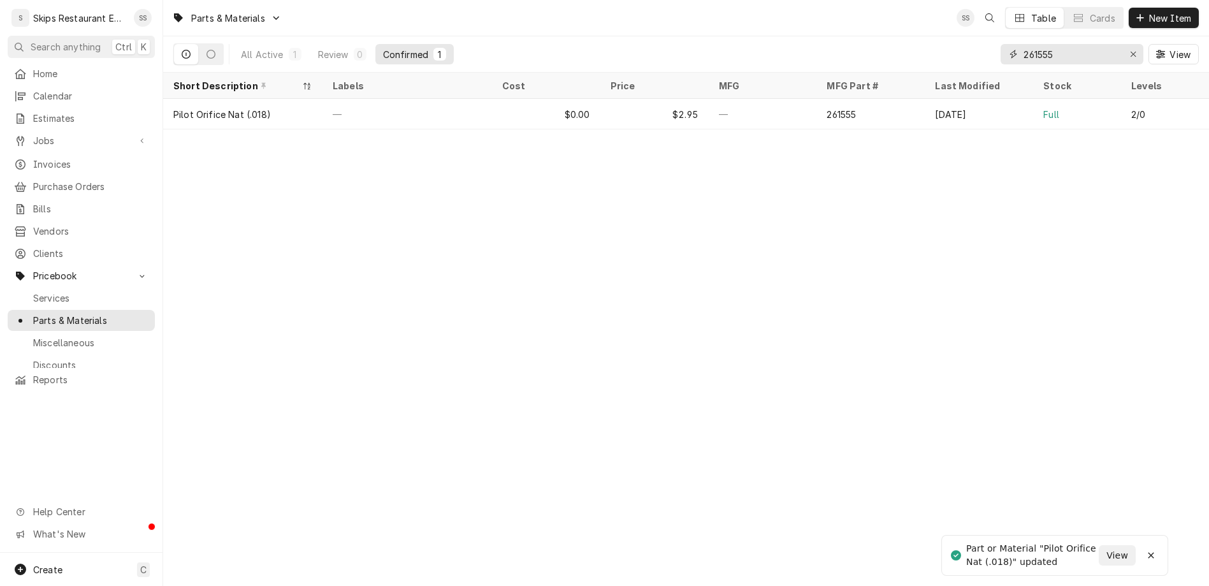
drag, startPoint x: 1102, startPoint y: 43, endPoint x: 1012, endPoint y: 43, distance: 89.9
click at [1023, 44] on input "261555" at bounding box center [1071, 54] width 96 height 20
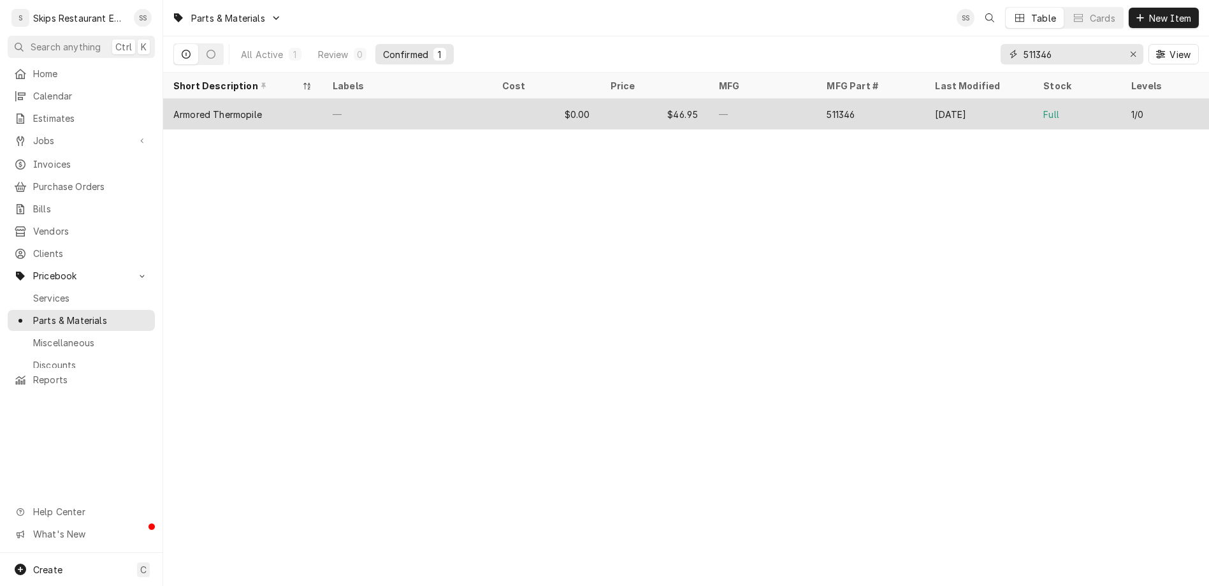
type input "511346"
click at [649, 99] on div "$46.95" at bounding box center [654, 114] width 108 height 31
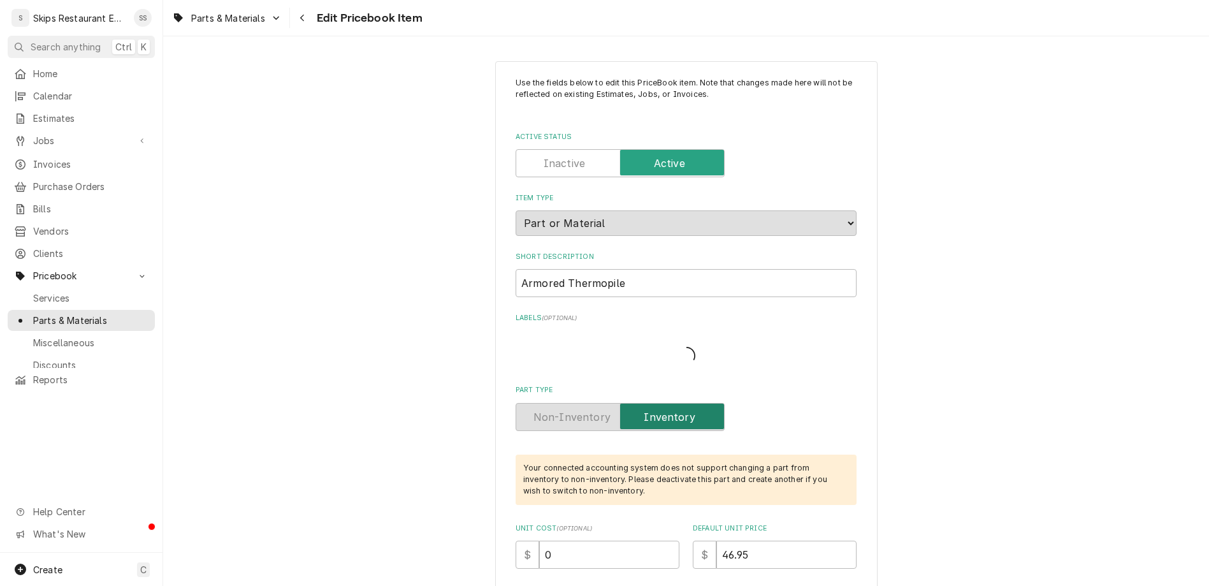
type textarea "x"
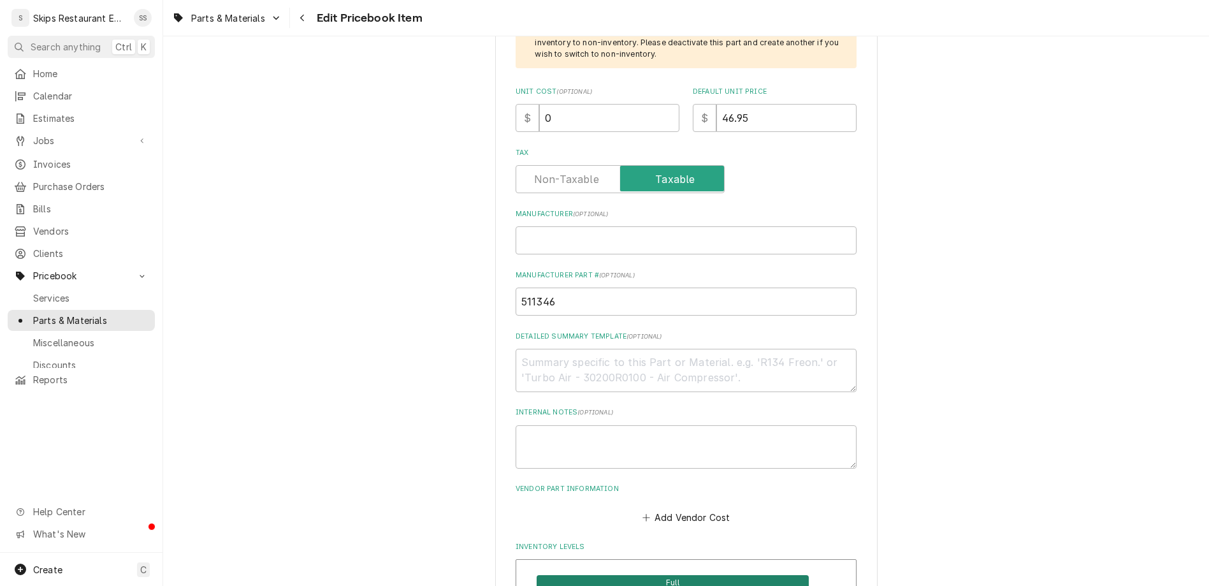
scroll to position [497, 0]
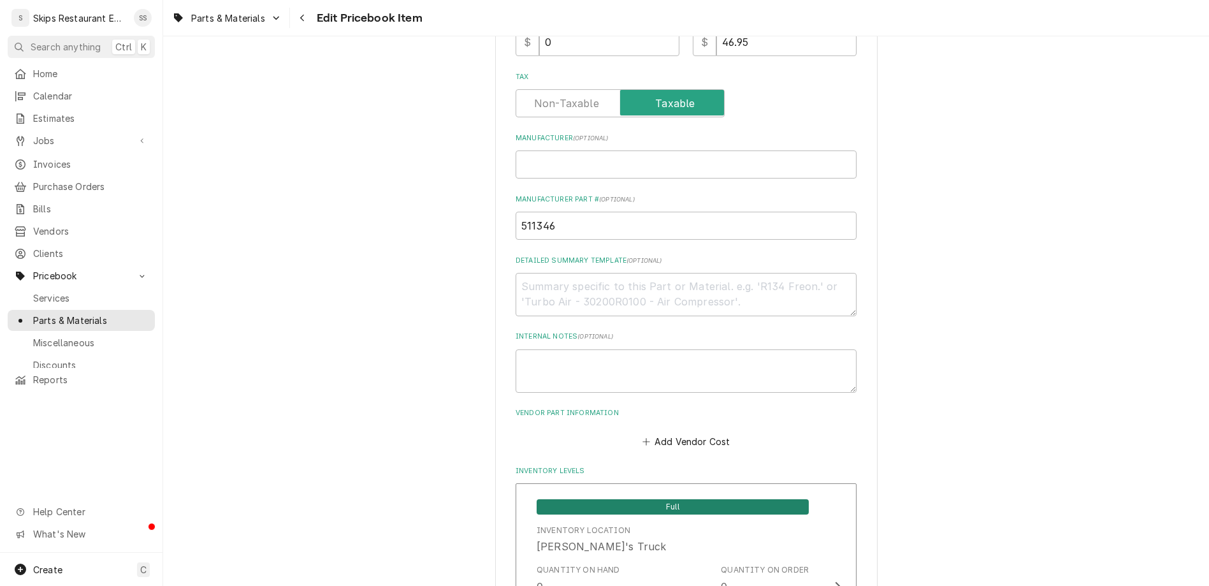
drag, startPoint x: 589, startPoint y: 491, endPoint x: 555, endPoint y: 489, distance: 34.4
type input "2"
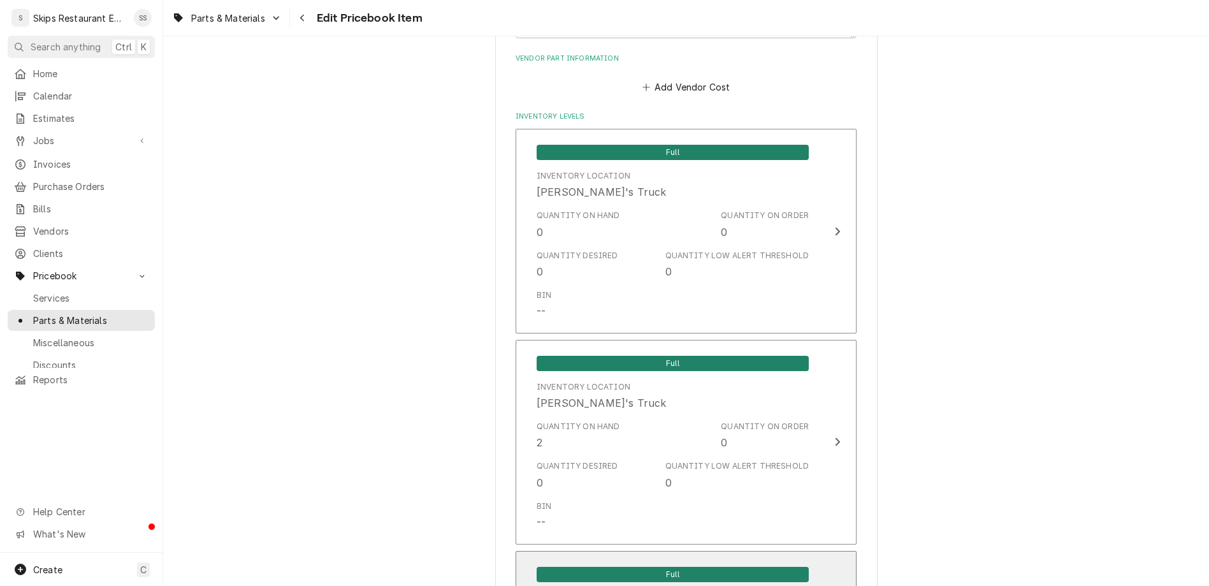
scroll to position [854, 0]
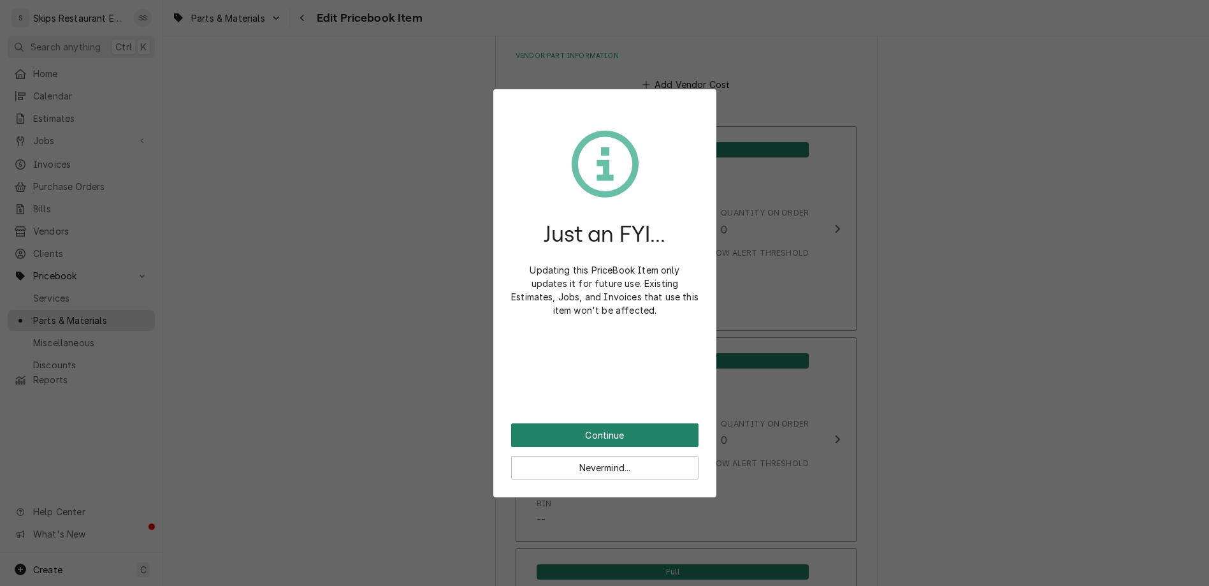
click at [597, 423] on button "Continue" at bounding box center [604, 435] width 187 height 24
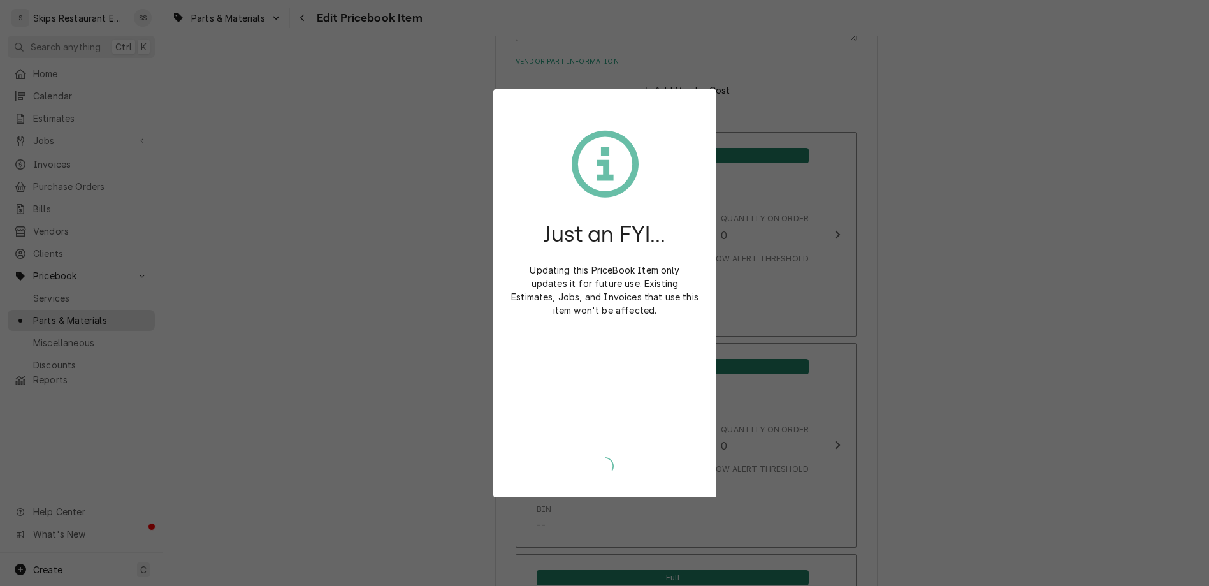
type textarea "x"
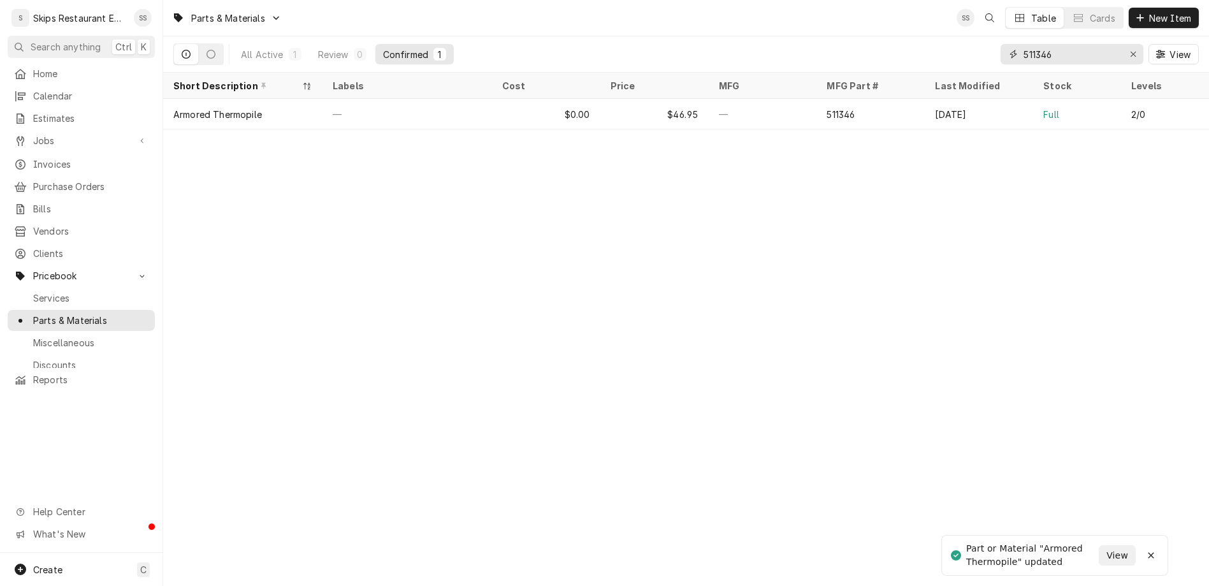
drag, startPoint x: 1103, startPoint y: 38, endPoint x: 1039, endPoint y: 47, distance: 63.8
click at [1039, 47] on input "511346" at bounding box center [1071, 54] width 96 height 20
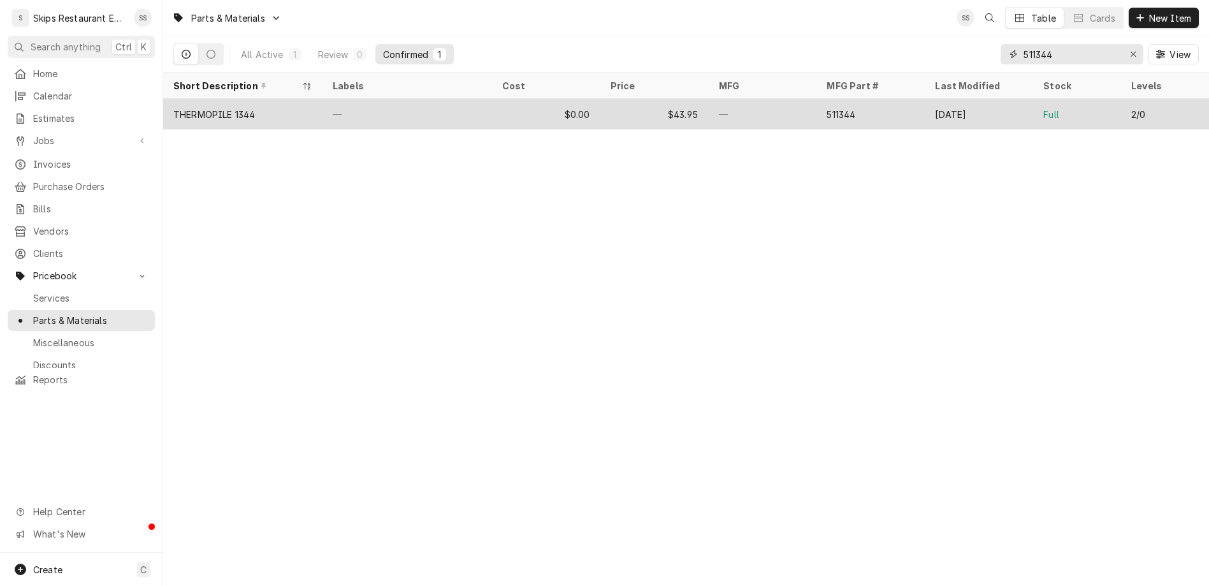
type input "511344"
click at [663, 99] on div "$43.95" at bounding box center [654, 114] width 108 height 31
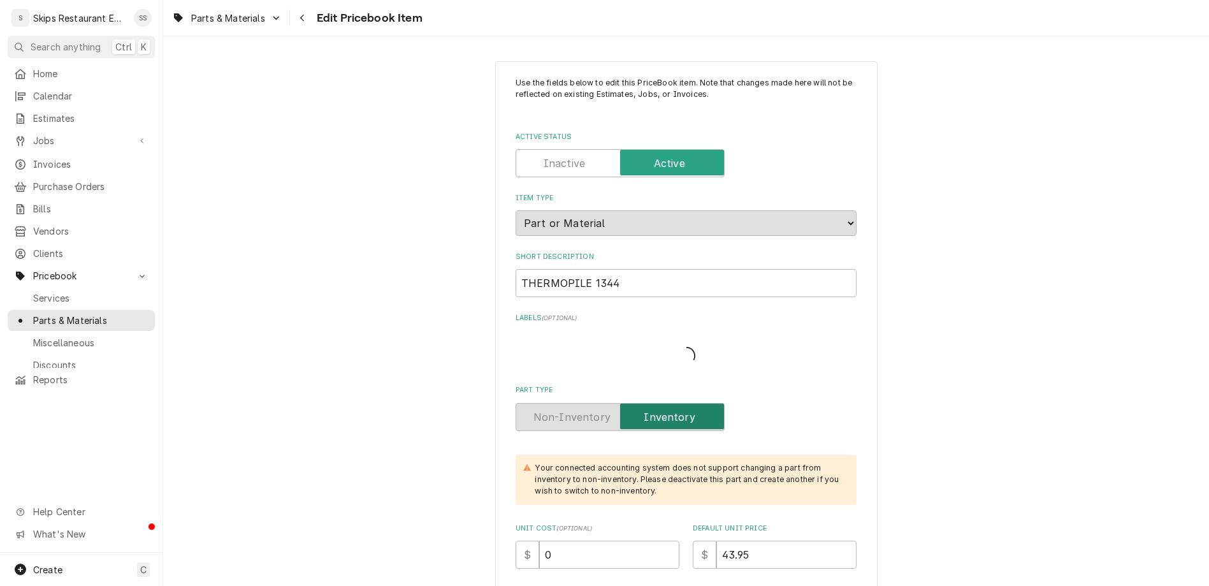
type textarea "x"
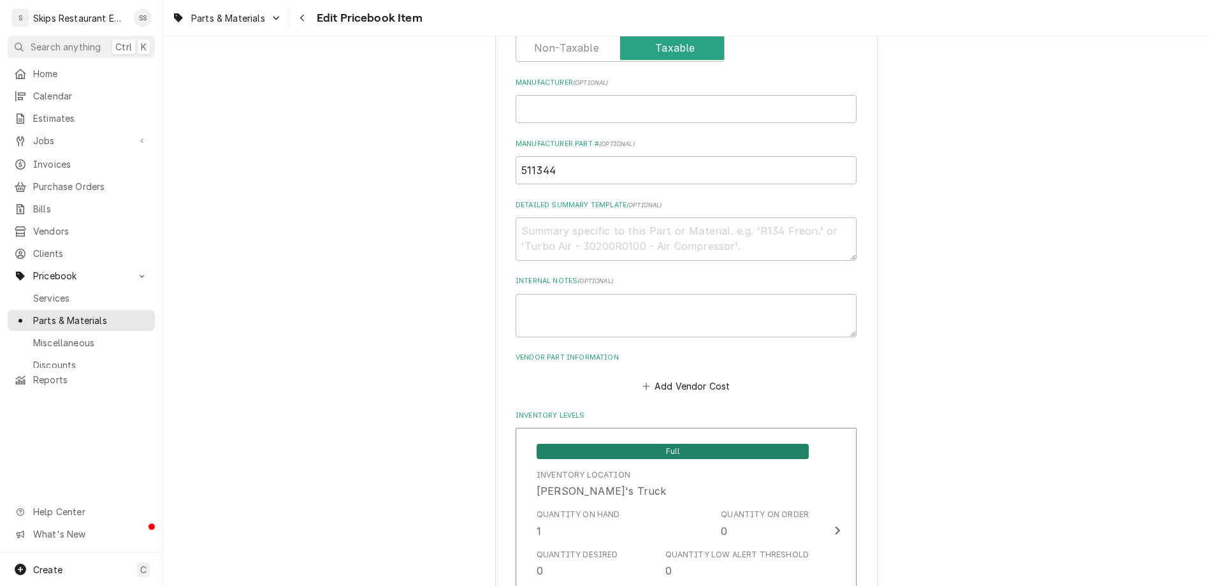
scroll to position [597, 0]
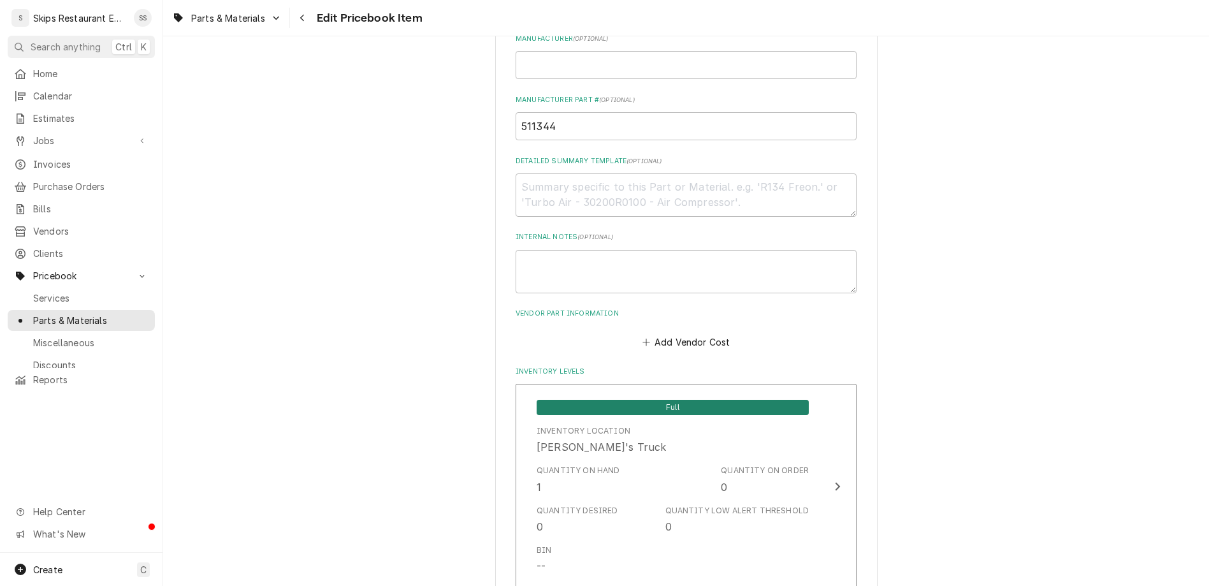
drag, startPoint x: 586, startPoint y: 385, endPoint x: 549, endPoint y: 387, distance: 36.4
type input "2"
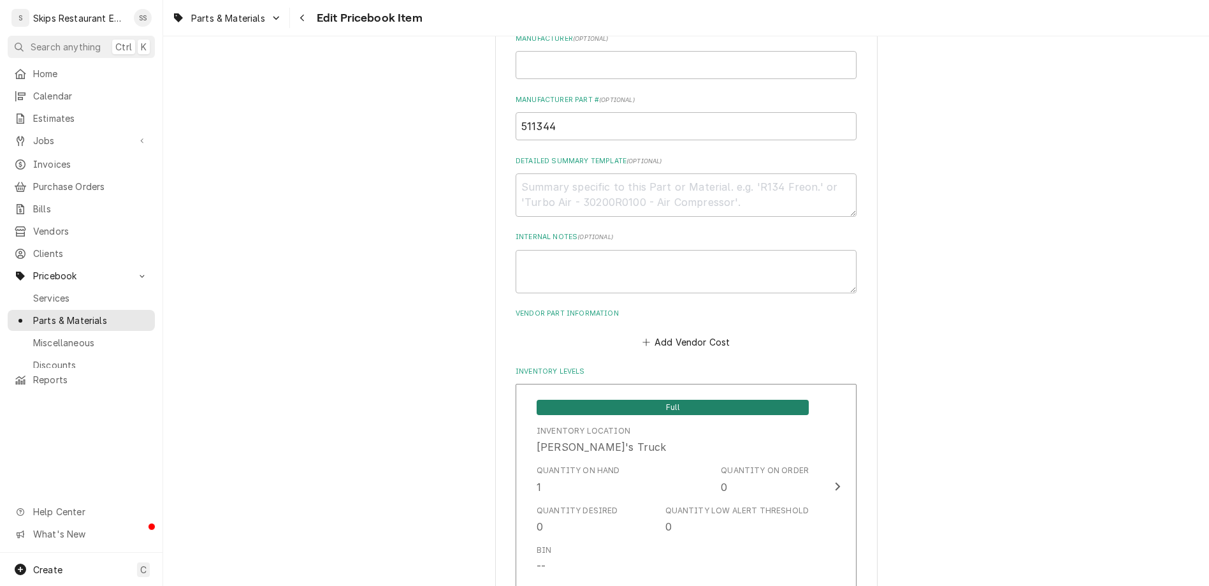
scroll to position [795, 0]
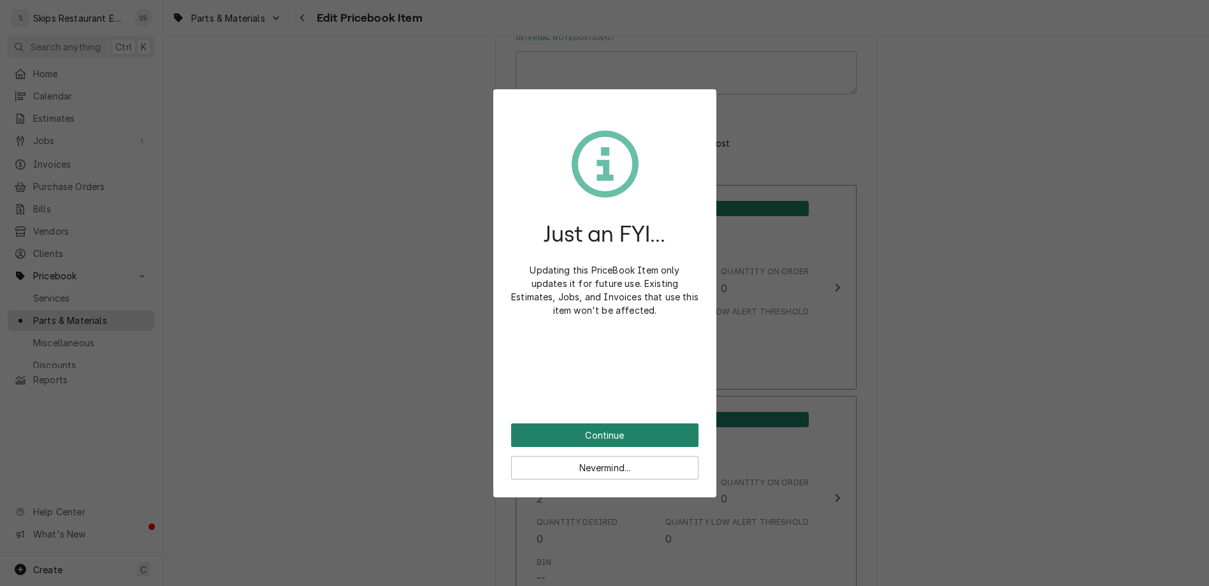
click at [595, 423] on button "Continue" at bounding box center [604, 435] width 187 height 24
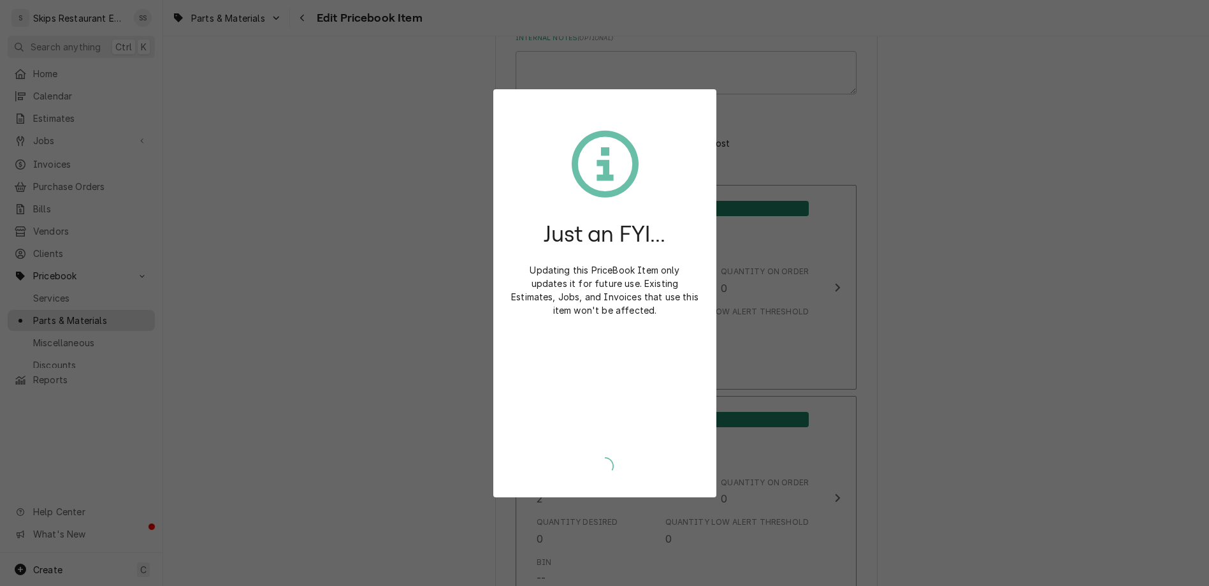
type textarea "x"
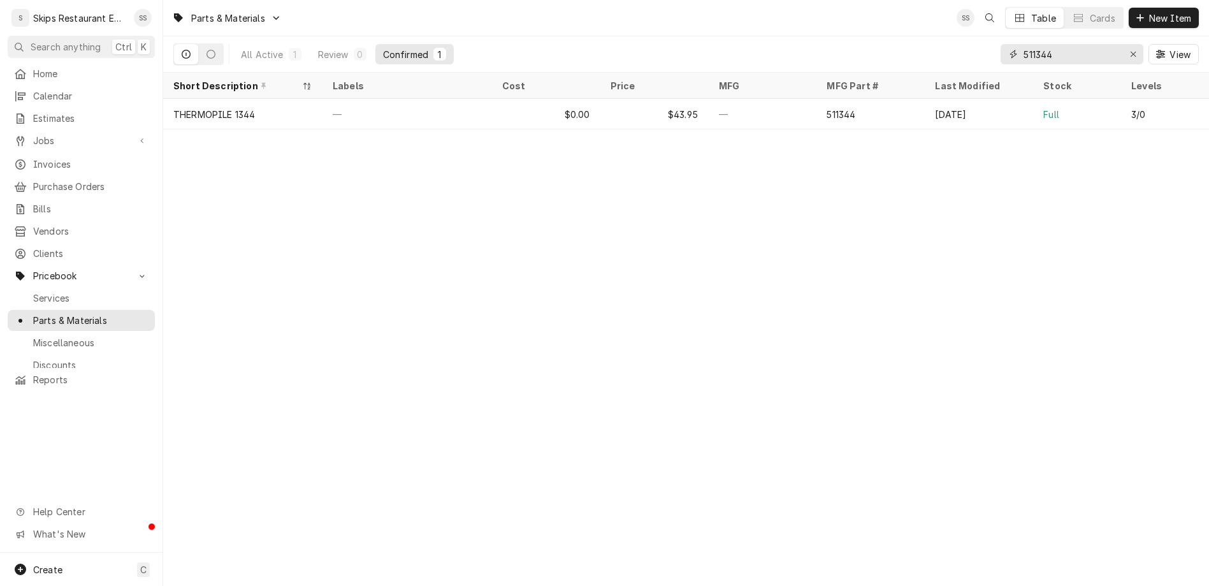
drag, startPoint x: 1105, startPoint y: 43, endPoint x: 1040, endPoint y: 38, distance: 65.2
click at [1040, 44] on input "511344" at bounding box center [1071, 54] width 96 height 20
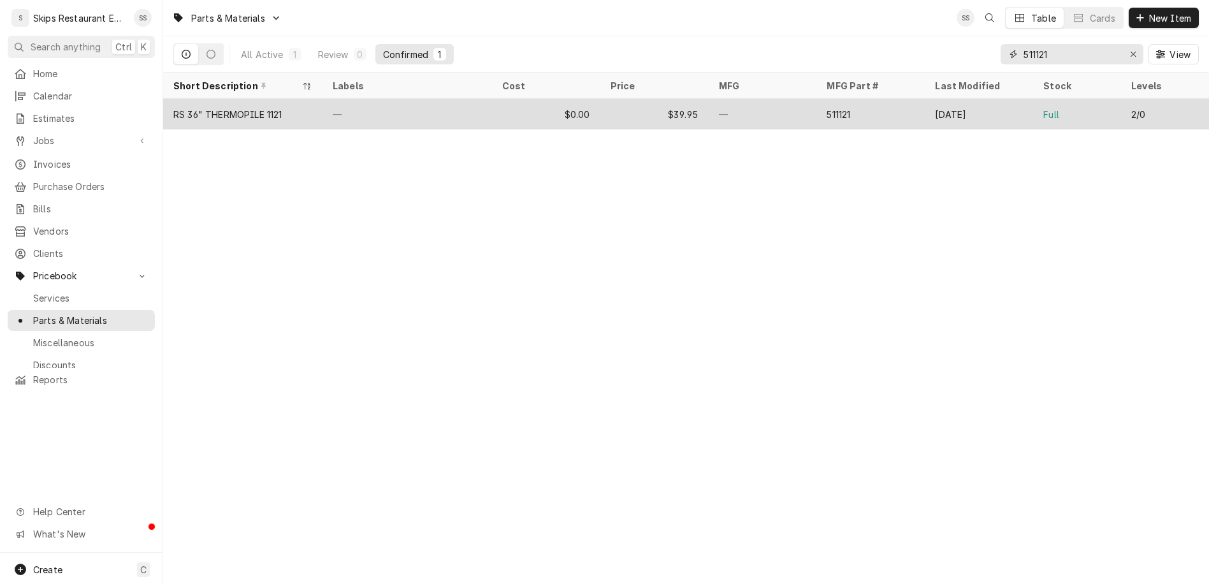
type input "511121"
click at [827, 108] on div "511121" at bounding box center [839, 114] width 24 height 13
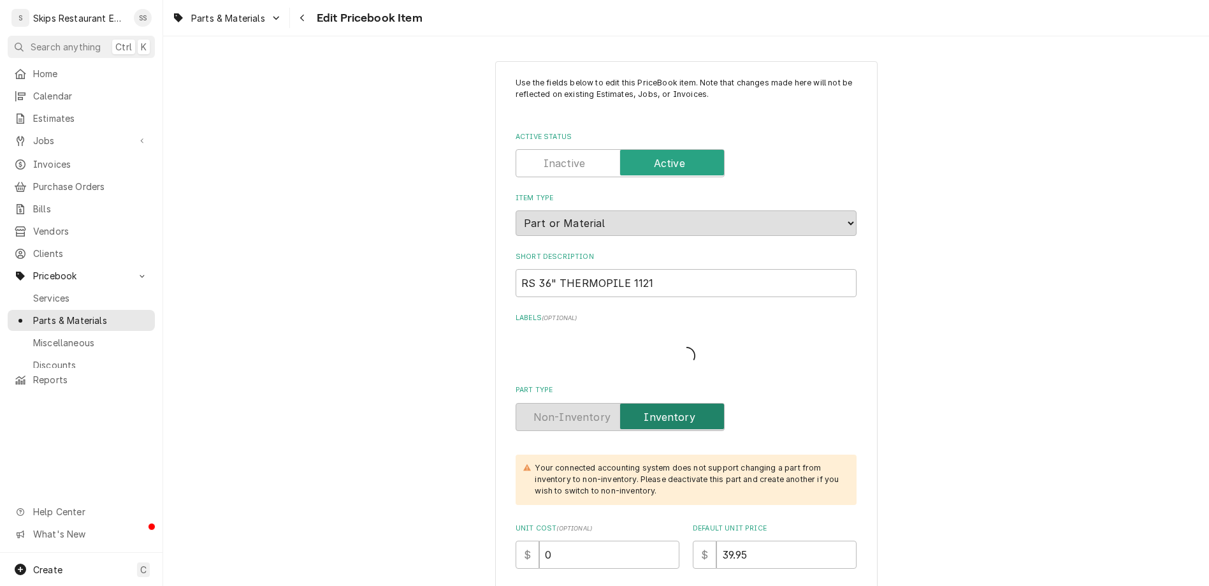
type textarea "x"
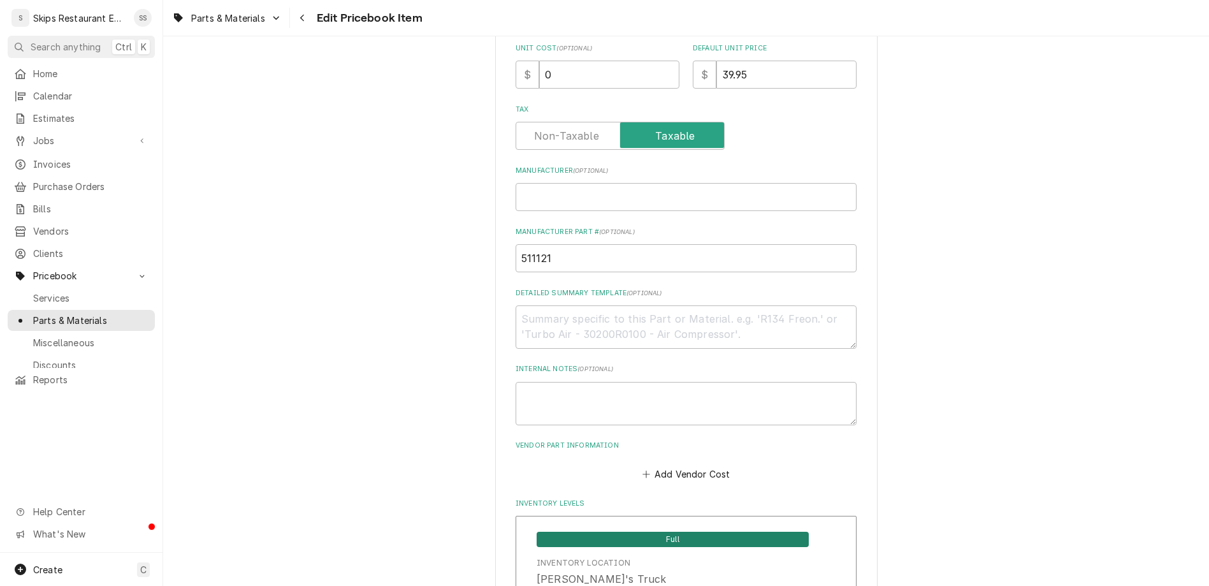
scroll to position [547, 0]
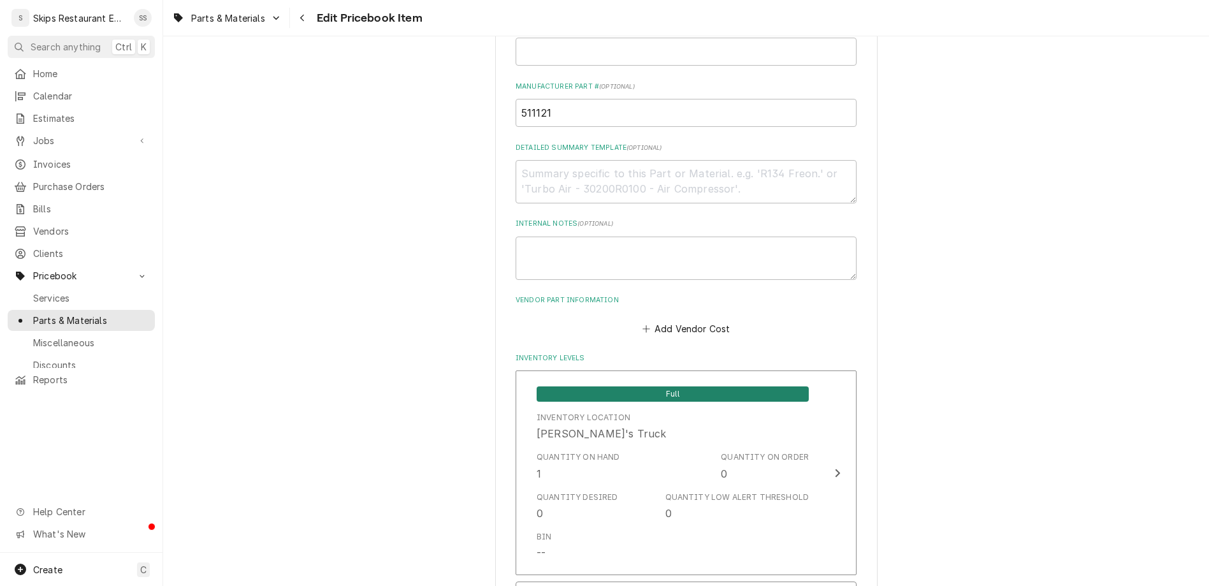
scroll to position [646, 0]
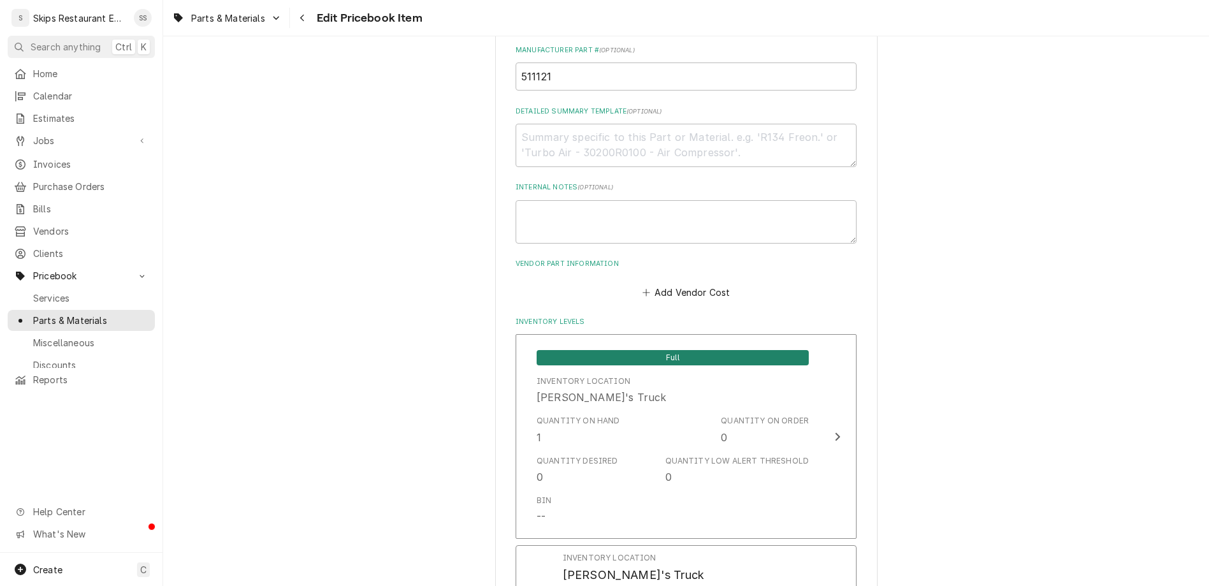
drag, startPoint x: 590, startPoint y: 337, endPoint x: 549, endPoint y: 337, distance: 40.8
type input "2"
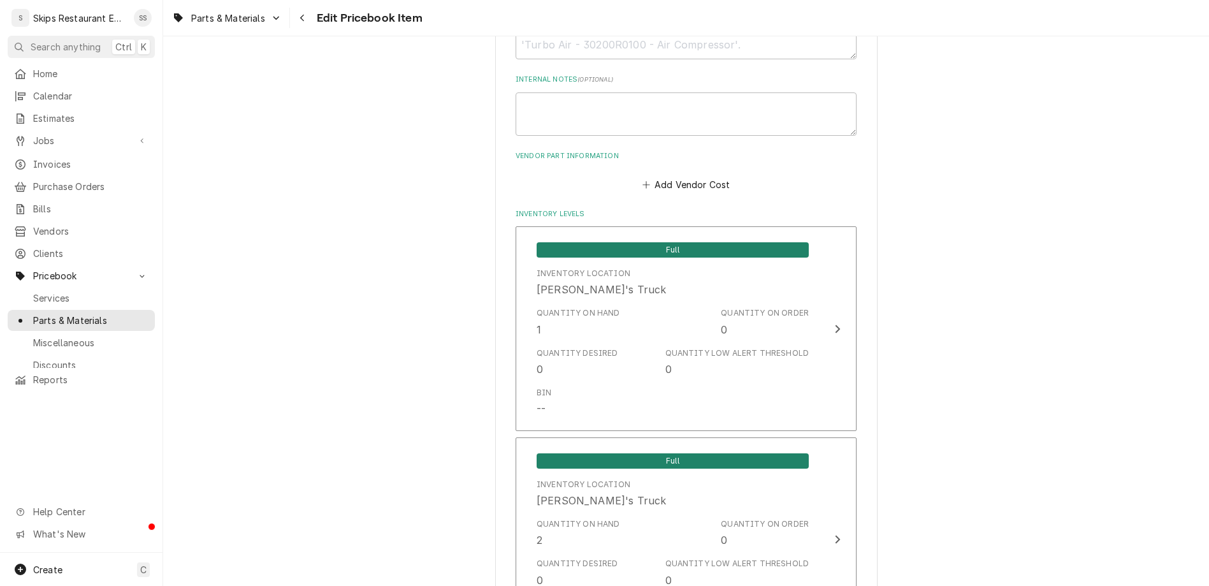
scroll to position [845, 0]
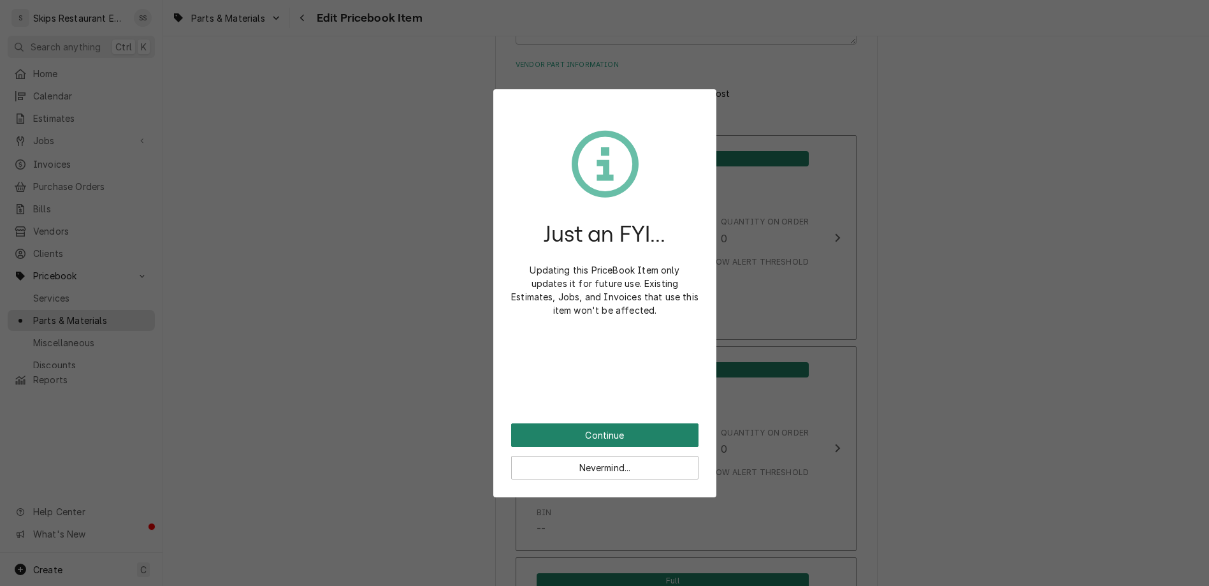
click at [601, 423] on button "Continue" at bounding box center [604, 435] width 187 height 24
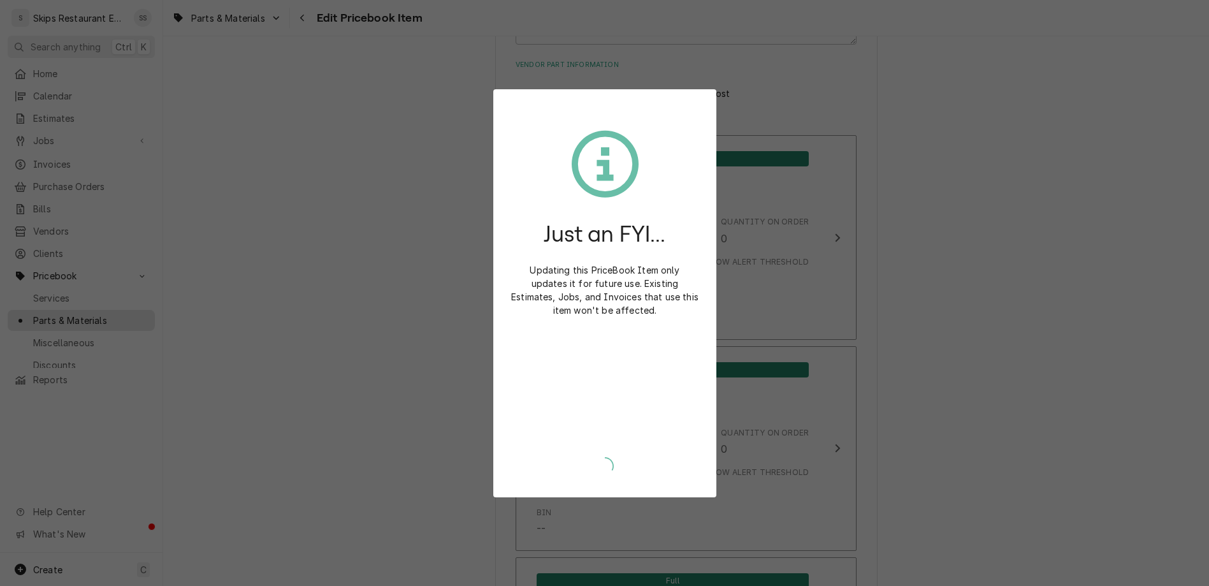
type textarea "x"
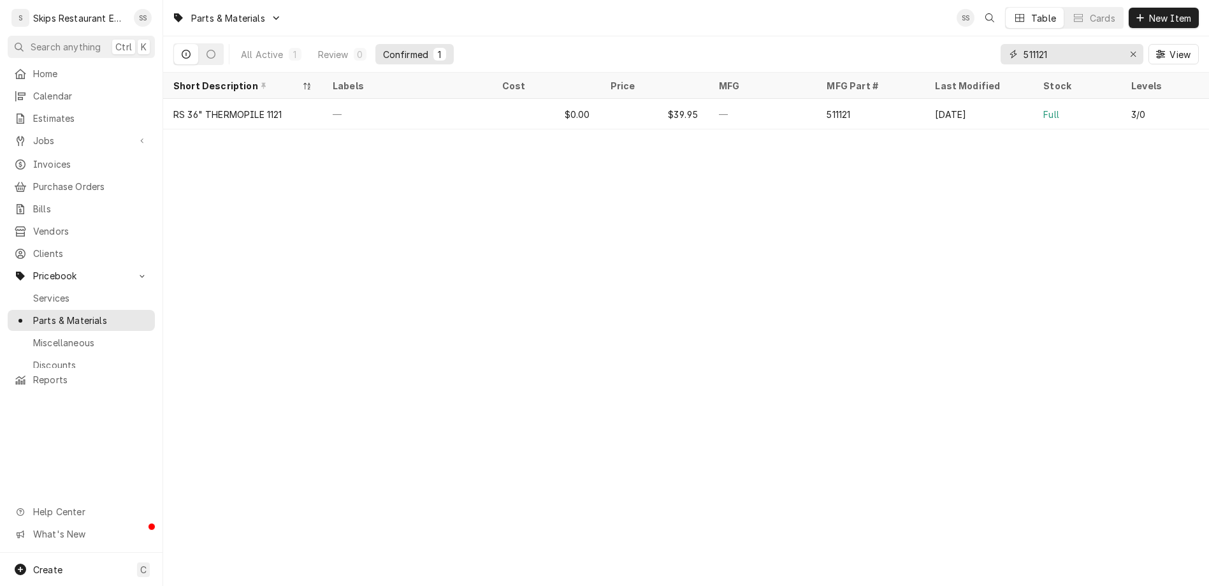
drag, startPoint x: 1096, startPoint y: 42, endPoint x: 1015, endPoint y: 39, distance: 81.0
click at [1023, 44] on input "511121" at bounding box center [1071, 54] width 96 height 20
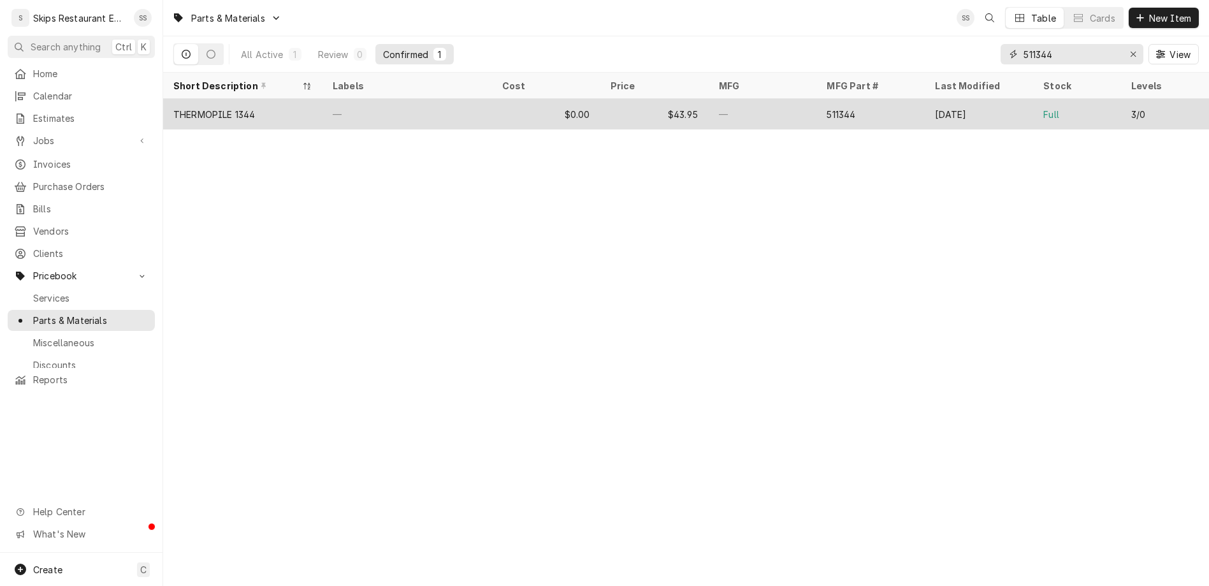
type input "511344"
click at [786, 99] on div "—" at bounding box center [763, 114] width 108 height 31
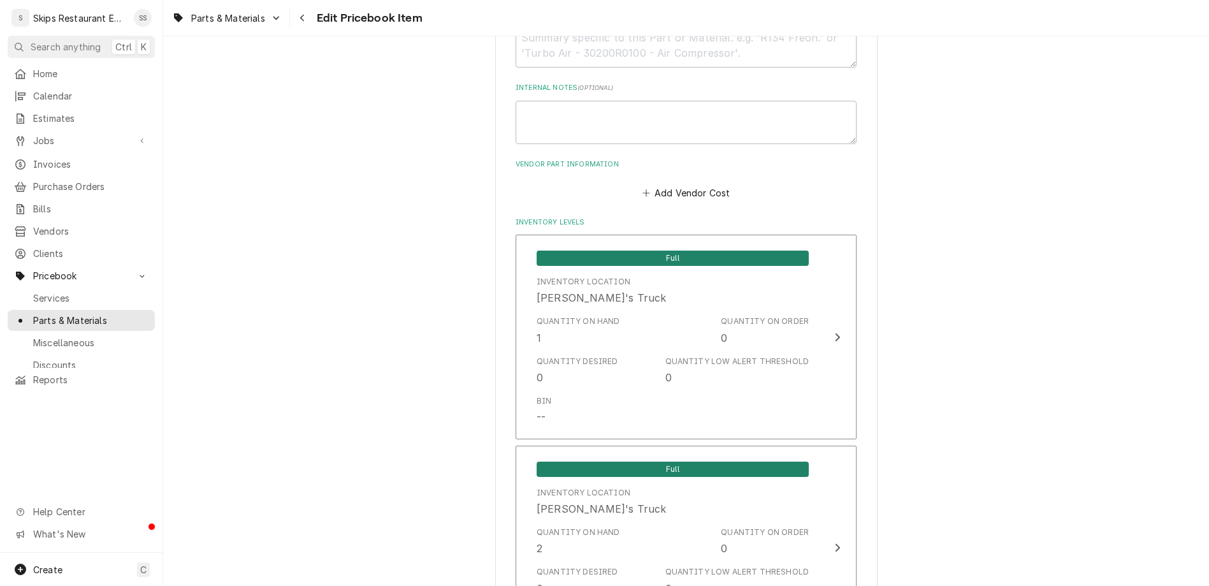
scroll to position [854, 0]
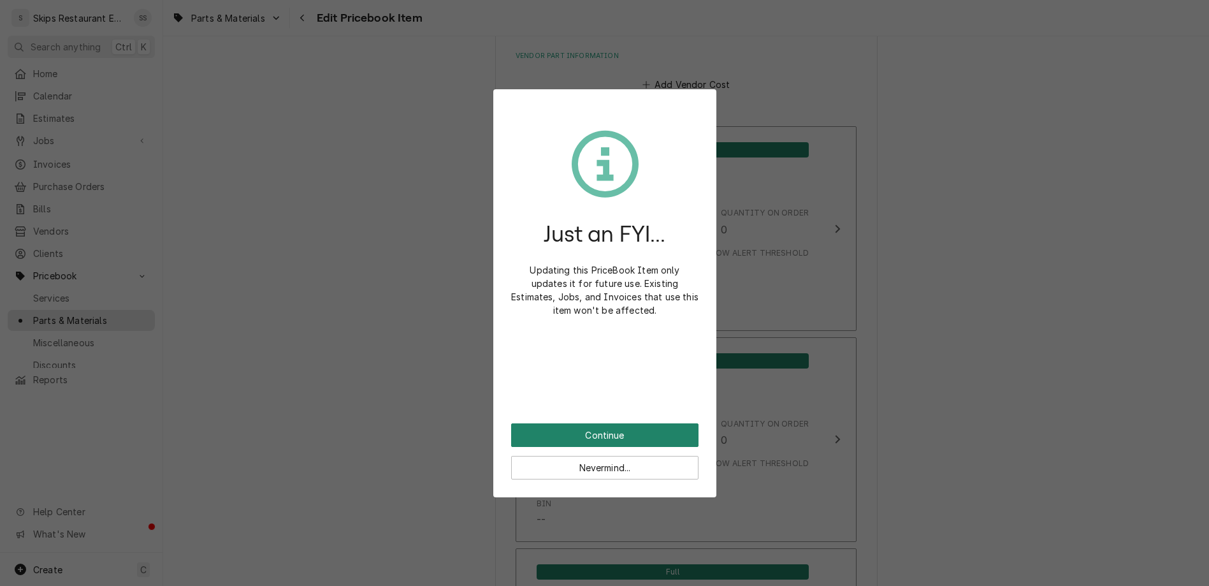
click at [589, 423] on button "Continue" at bounding box center [604, 435] width 187 height 24
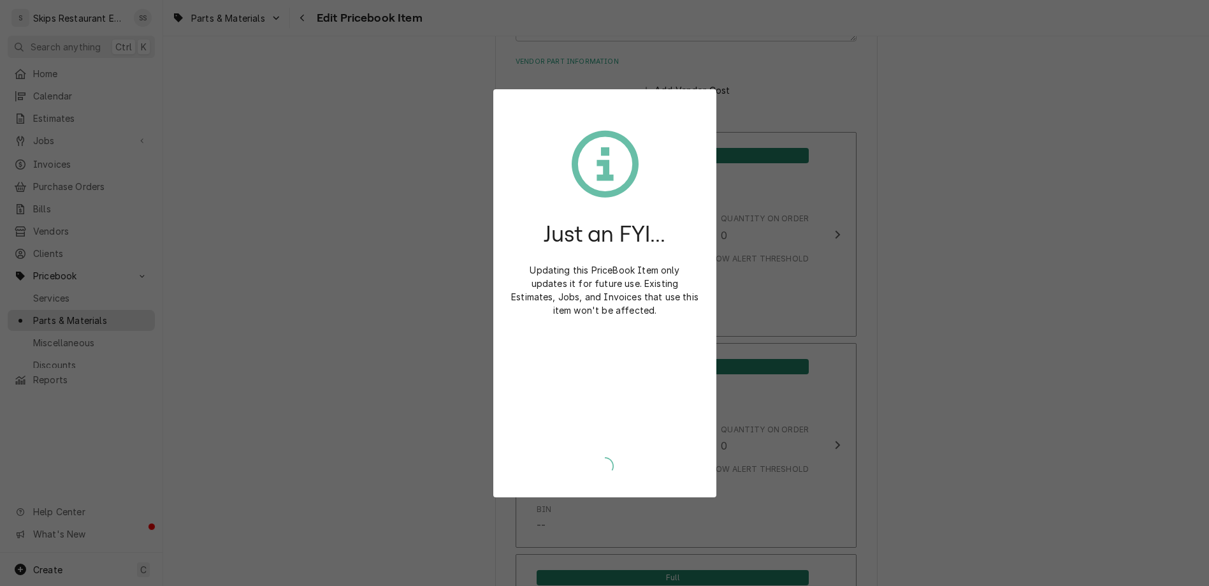
type textarea "x"
